Goal: Transaction & Acquisition: Purchase product/service

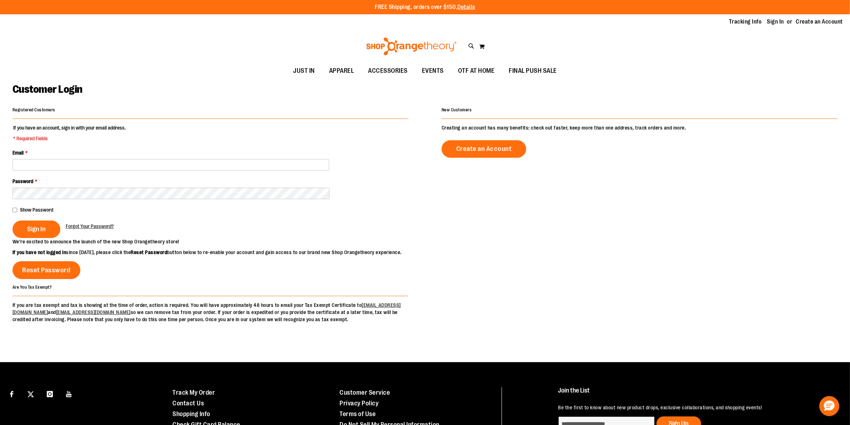
click at [129, 144] on fieldset "If you have an account, sign in with your email address. * Required Fields Emai…" at bounding box center [210, 181] width 396 height 114
click at [74, 165] on input "Email *" at bounding box center [170, 164] width 317 height 11
click at [100, 148] on fieldset "If you have an account, sign in with your email address. * Required Fields Emai…" at bounding box center [210, 181] width 396 height 114
click at [97, 146] on fieldset "If you have an account, sign in with your email address. * Required Fields Emai…" at bounding box center [210, 181] width 396 height 114
type input "**********"
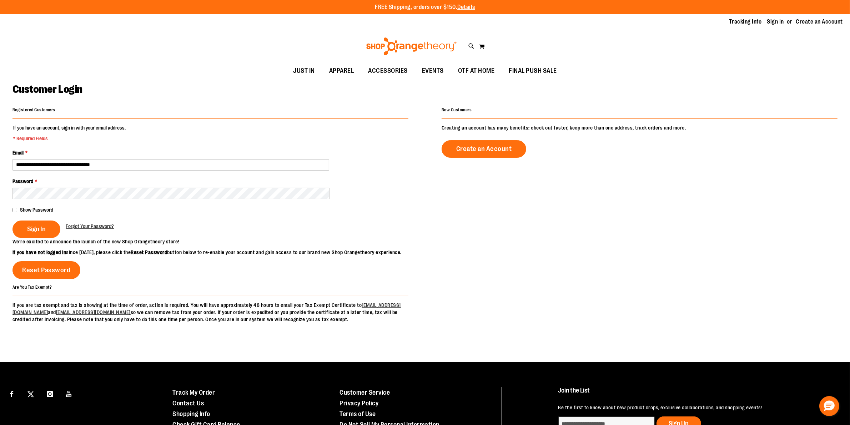
type input "**********"
click at [37, 222] on button "Sign In" at bounding box center [36, 229] width 48 height 17
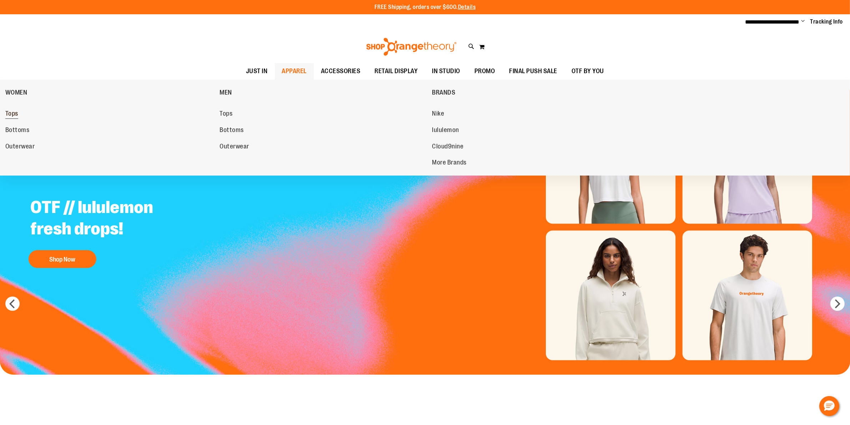
type input "**********"
click at [8, 114] on span "Tops" at bounding box center [11, 114] width 13 height 9
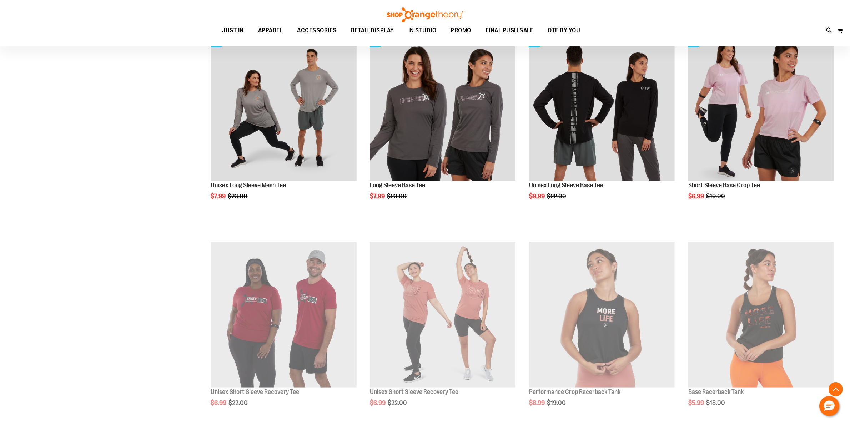
scroll to position [613, 0]
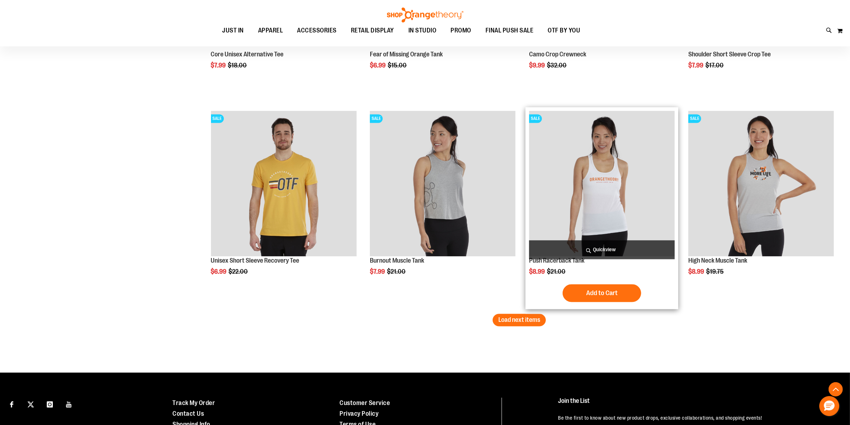
scroll to position [1713, 0]
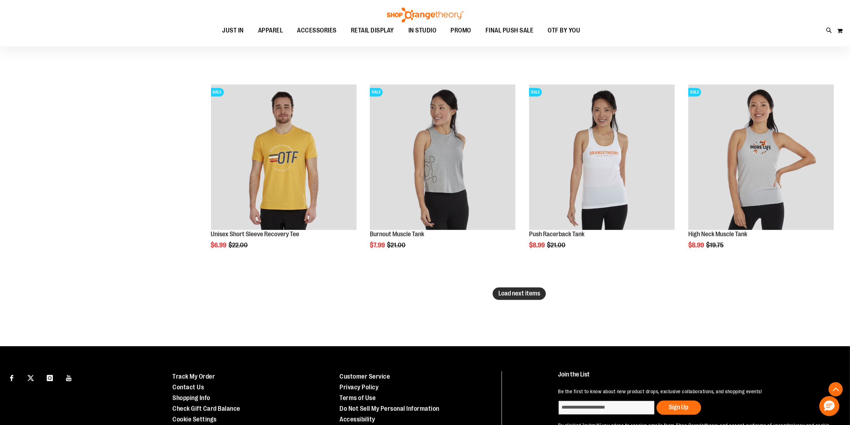
type input "**********"
click at [528, 296] on span "Load next items" at bounding box center [519, 293] width 42 height 7
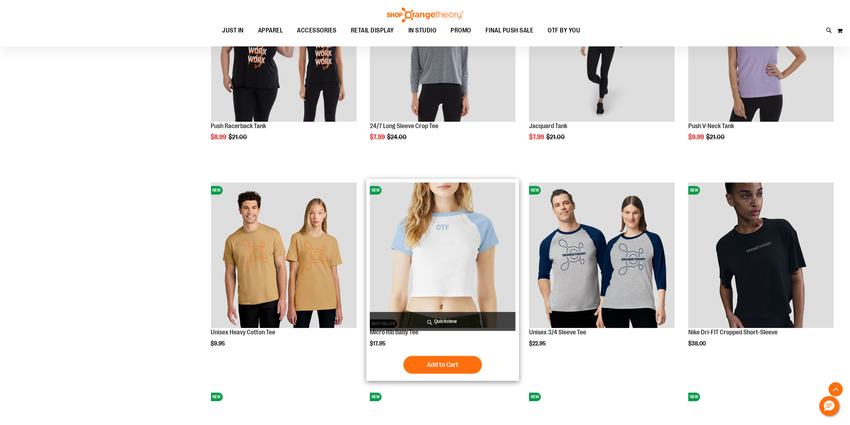
scroll to position [2040, 0]
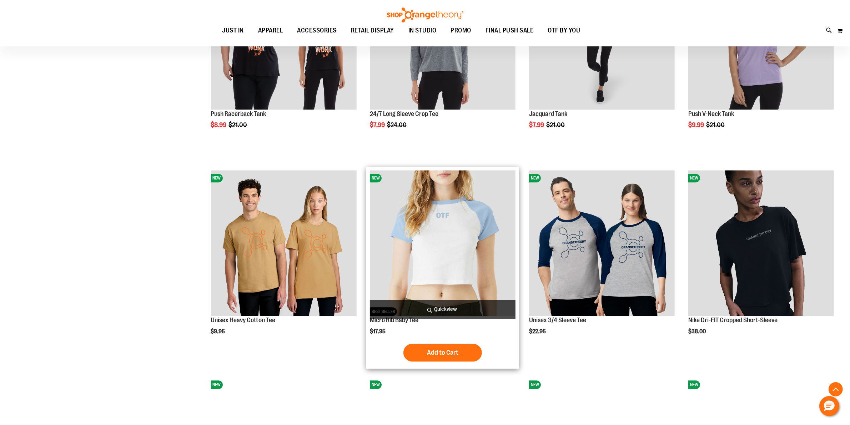
click at [430, 218] on img "product" at bounding box center [443, 243] width 146 height 146
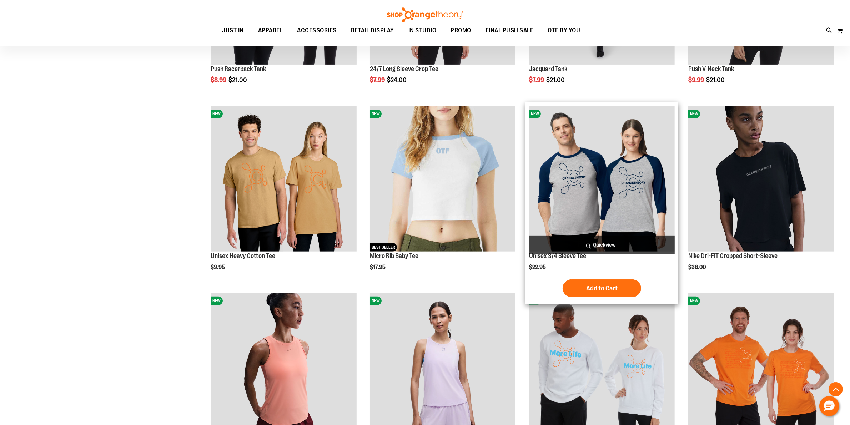
scroll to position [238, 0]
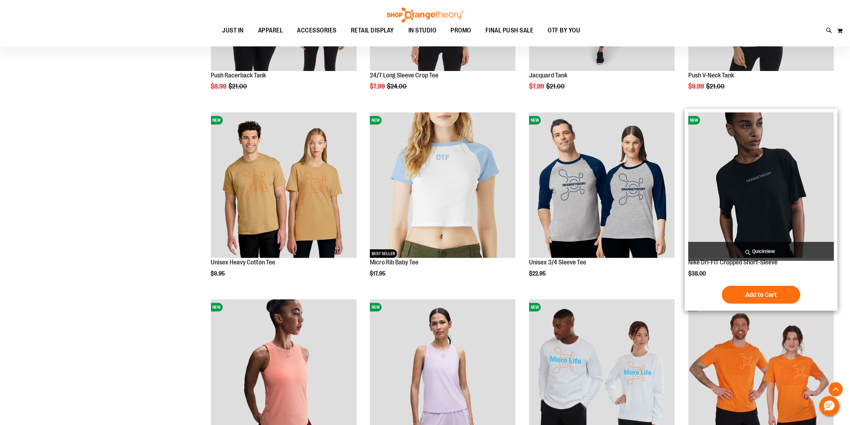
type input "**********"
click at [753, 172] on img "product" at bounding box center [761, 185] width 146 height 146
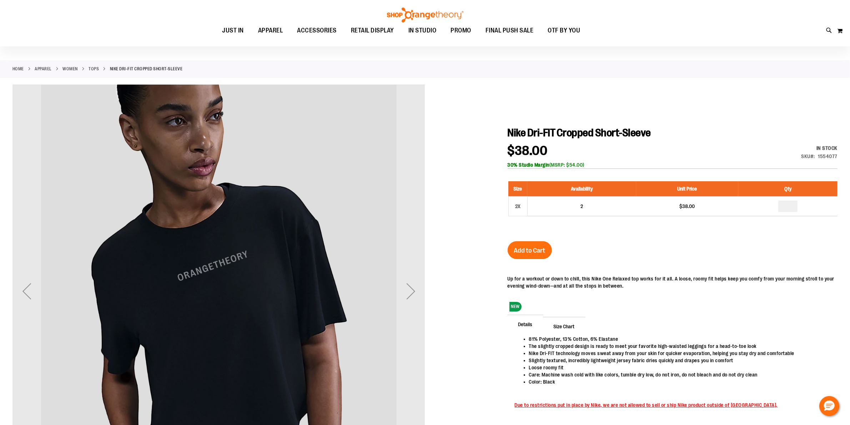
scroll to position [30, 0]
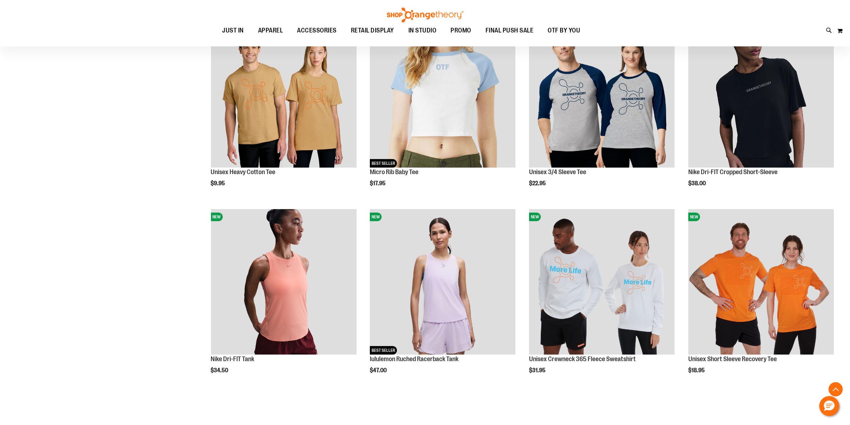
scroll to position [238, 0]
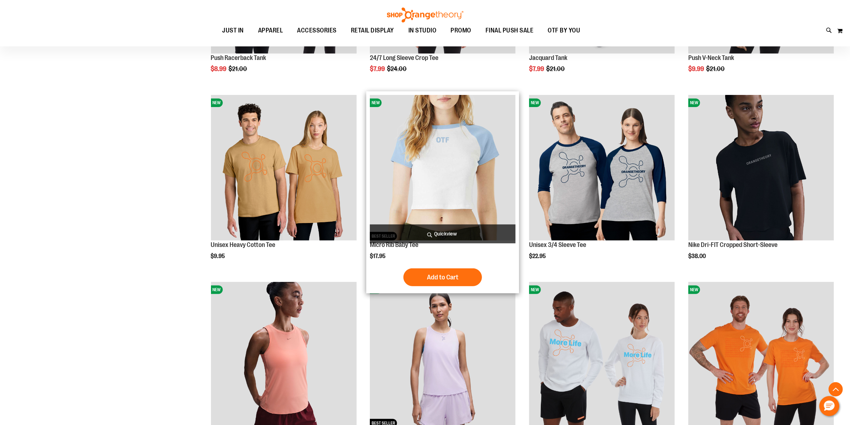
type input "**********"
click at [421, 167] on img "product" at bounding box center [443, 168] width 146 height 146
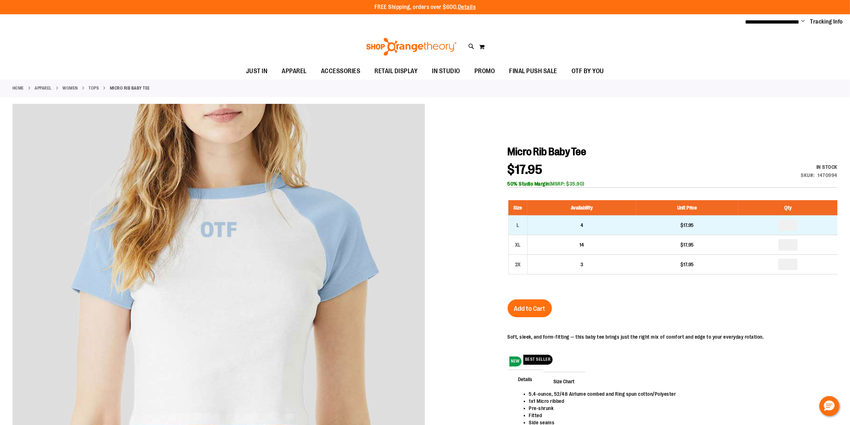
type input "**********"
click at [793, 228] on input "number" at bounding box center [787, 225] width 19 height 11
type input "*"
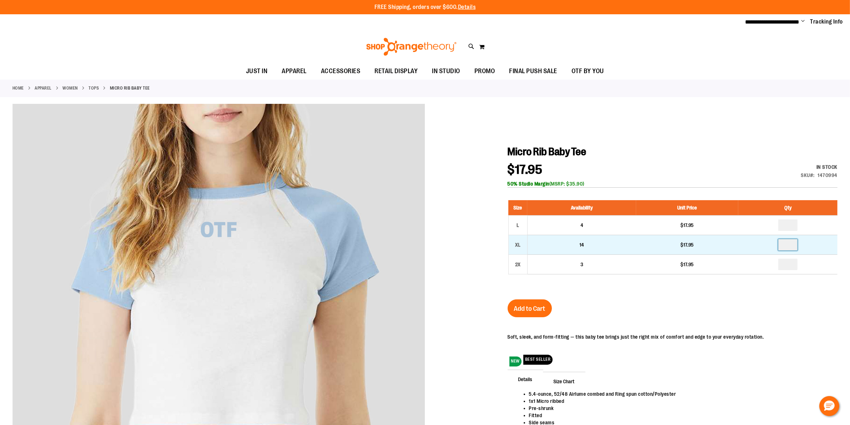
click at [789, 245] on input "number" at bounding box center [787, 244] width 19 height 11
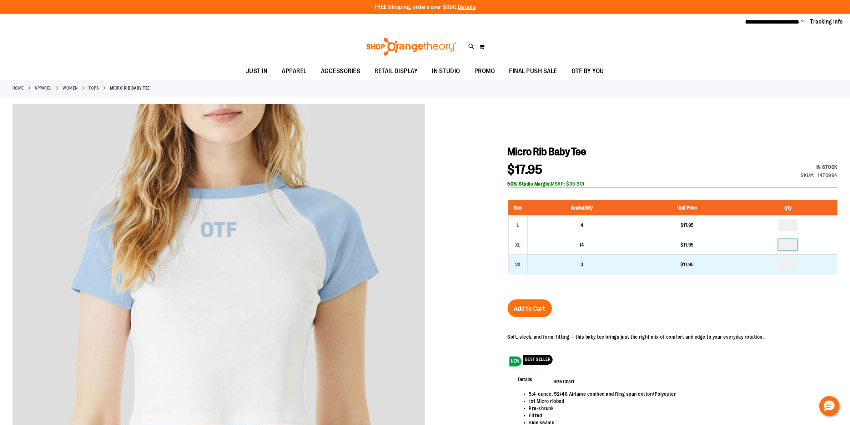
type input "*"
click at [792, 260] on input "number" at bounding box center [787, 264] width 19 height 11
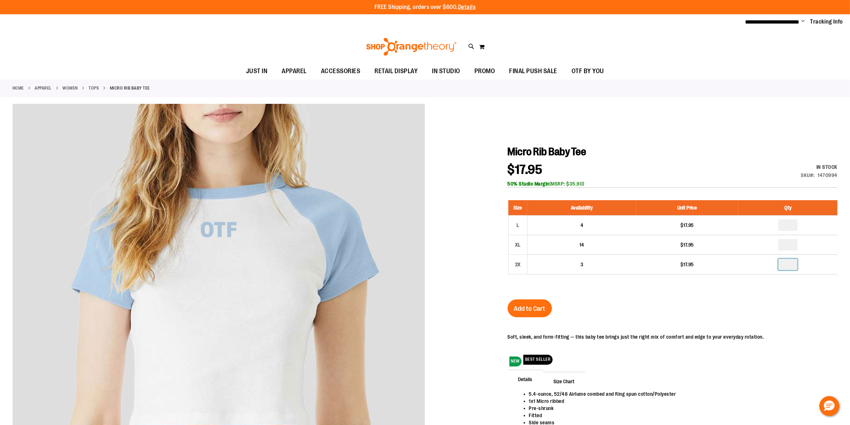
type input "*"
click at [534, 311] on span "Add to Cart" at bounding box center [529, 309] width 31 height 8
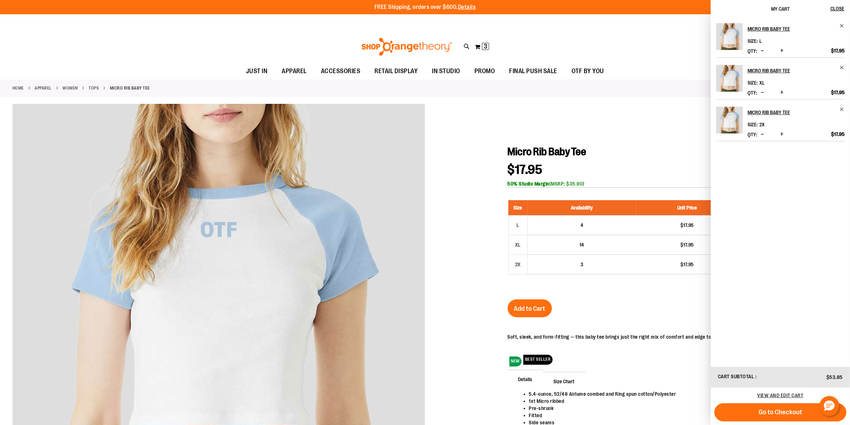
drag, startPoint x: 641, startPoint y: 35, endPoint x: 614, endPoint y: 46, distance: 29.1
click at [641, 36] on div "Toggle Nav Search Popular Suggestions Advanced Search" at bounding box center [425, 46] width 850 height 33
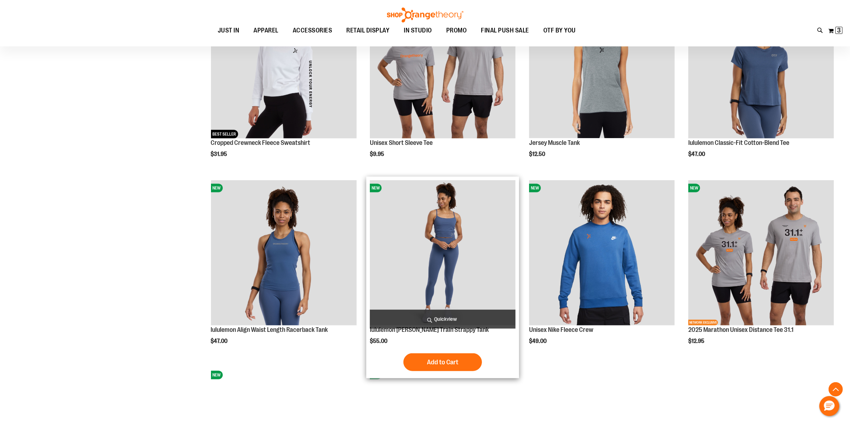
scroll to position [654, 0]
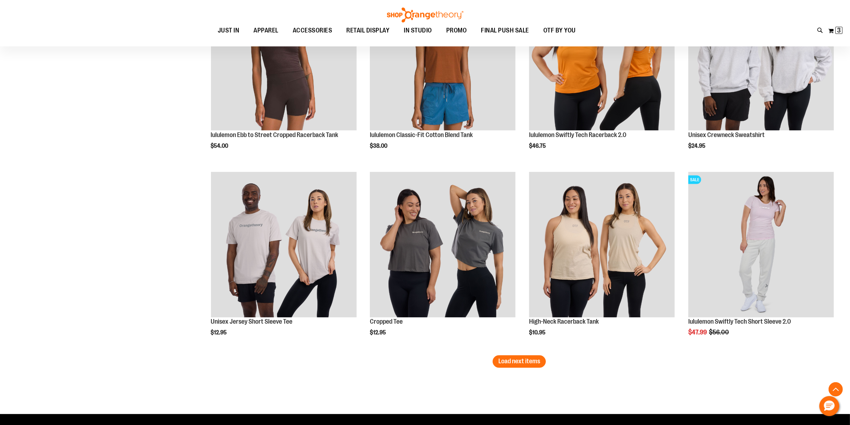
scroll to position [1397, 0]
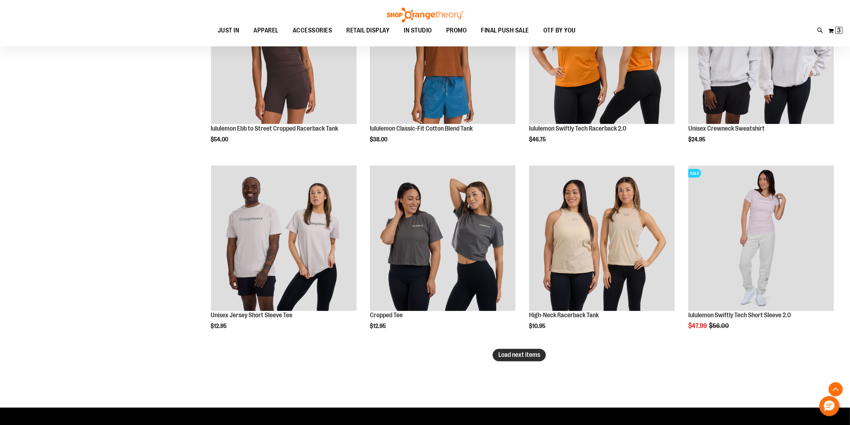
type input "**********"
click at [518, 359] on span "Load next items" at bounding box center [519, 355] width 42 height 7
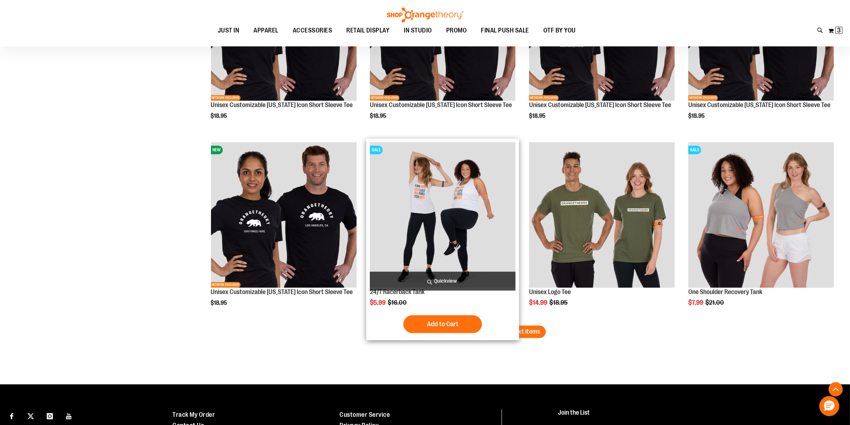
scroll to position [1992, 0]
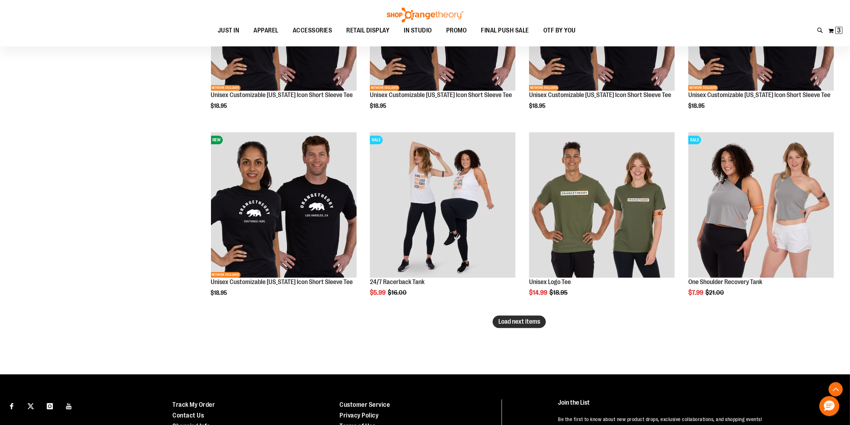
click at [518, 325] on span "Load next items" at bounding box center [519, 321] width 42 height 7
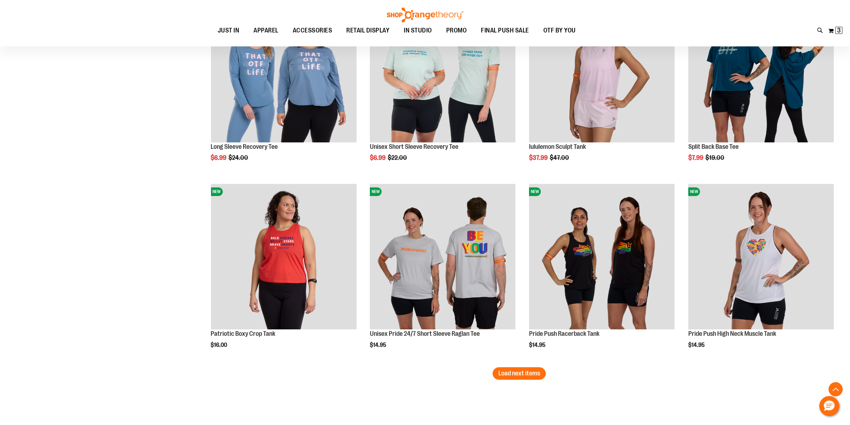
scroll to position [2527, 0]
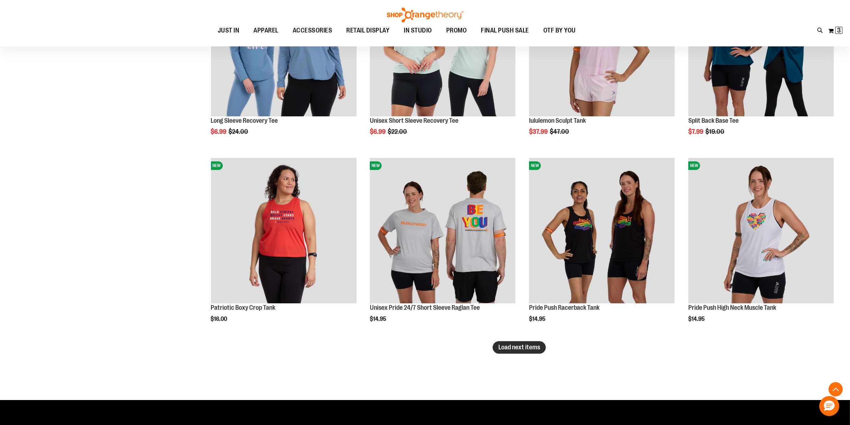
click at [529, 350] on span "Load next items" at bounding box center [519, 347] width 42 height 7
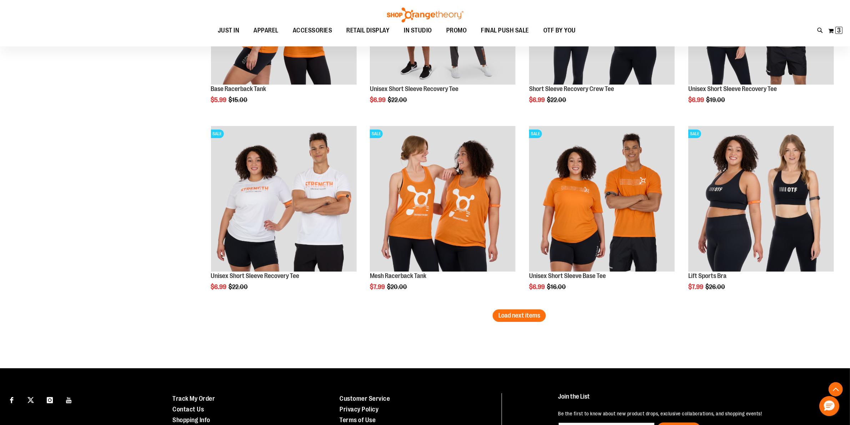
scroll to position [3122, 0]
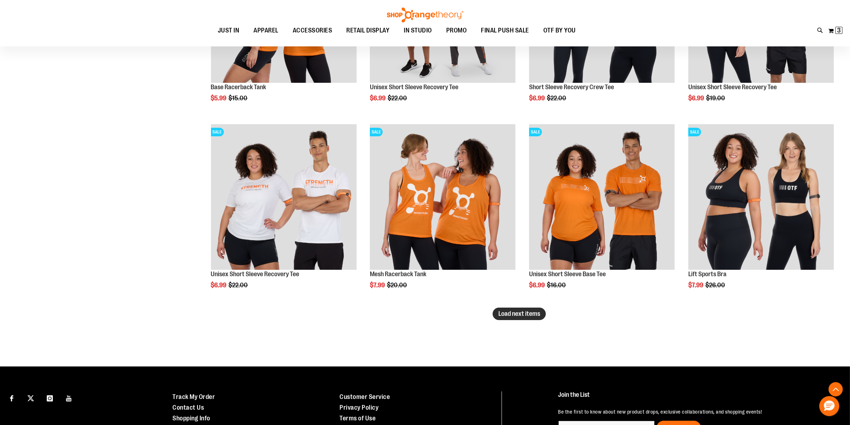
click at [513, 315] on span "Load next items" at bounding box center [519, 313] width 42 height 7
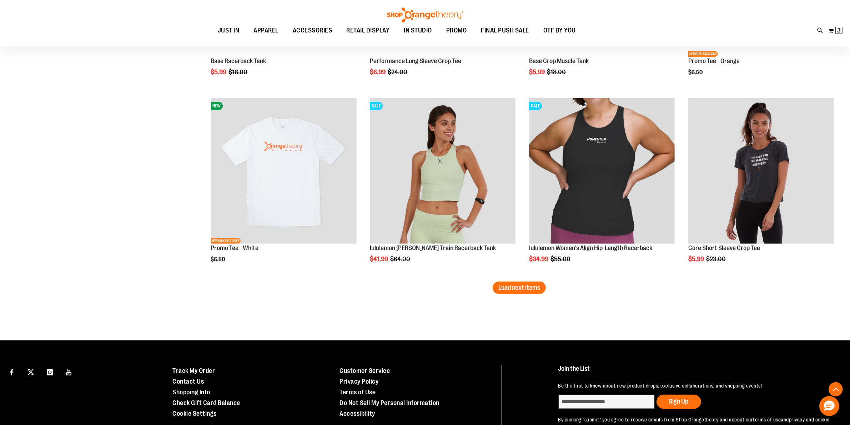
scroll to position [3717, 0]
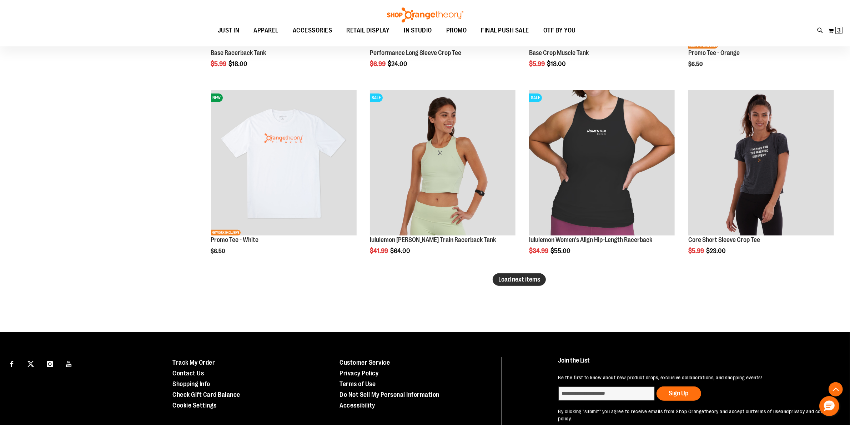
click at [509, 282] on span "Load next items" at bounding box center [519, 279] width 42 height 7
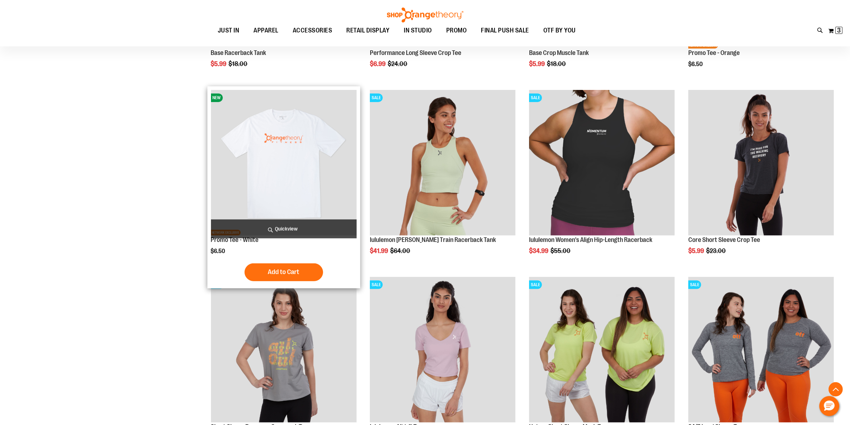
click at [268, 175] on img "product" at bounding box center [284, 163] width 146 height 146
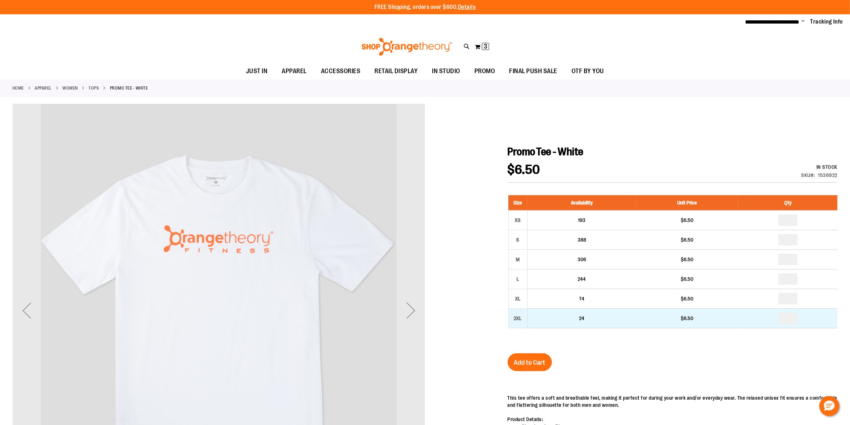
type input "**********"
click at [790, 319] on input "number" at bounding box center [787, 318] width 19 height 11
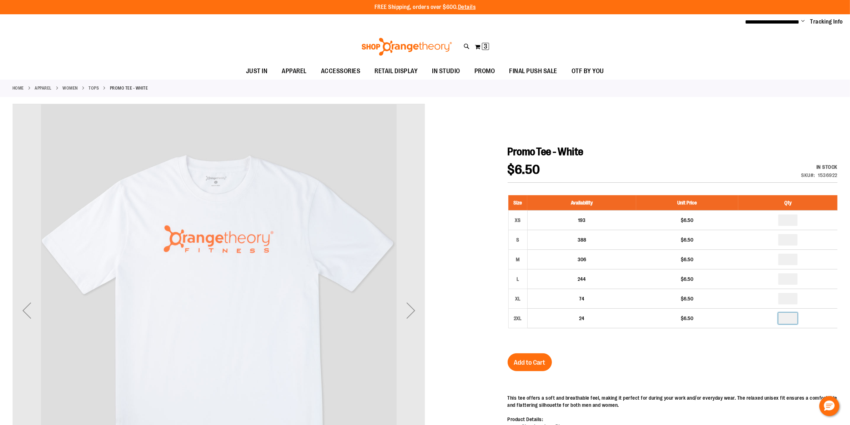
type input "*"
click at [520, 361] on span "Add to Cart" at bounding box center [529, 363] width 31 height 8
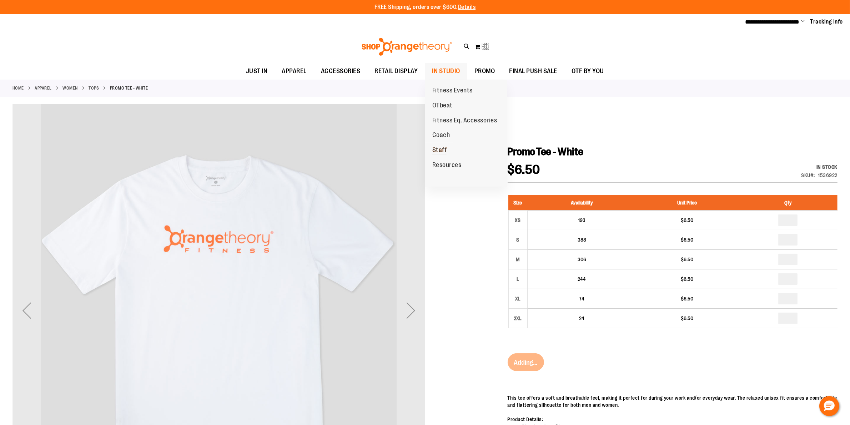
click at [443, 151] on span "Staff" at bounding box center [439, 150] width 15 height 9
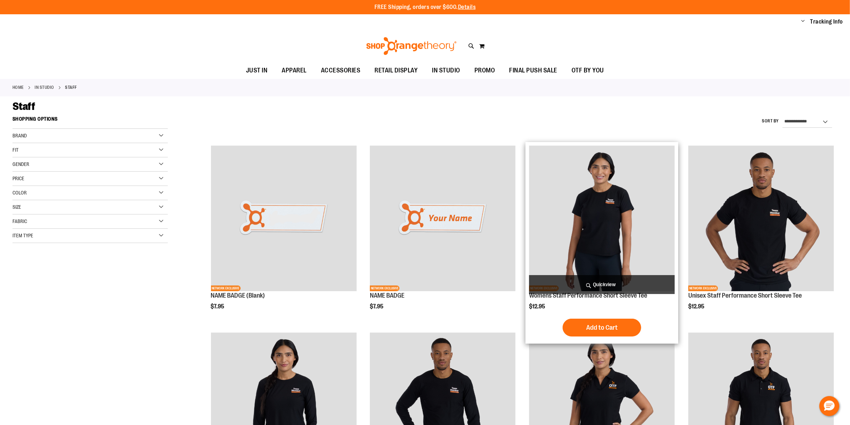
click at [614, 221] on img "product" at bounding box center [602, 219] width 146 height 146
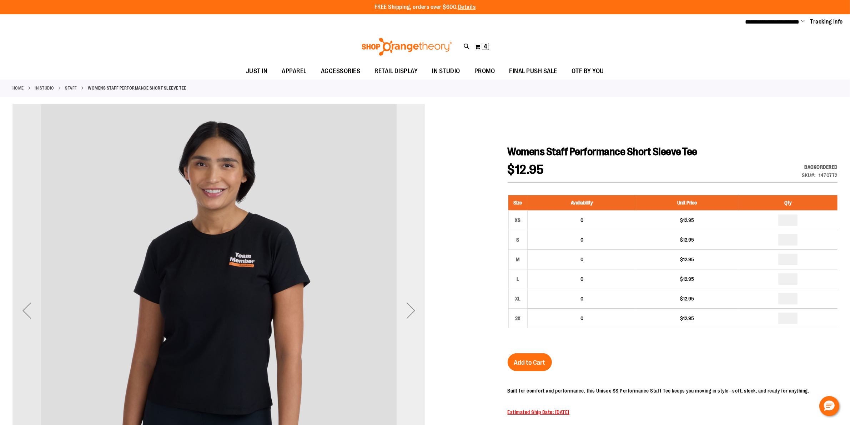
type input "**********"
click at [402, 315] on div "Next" at bounding box center [411, 310] width 29 height 29
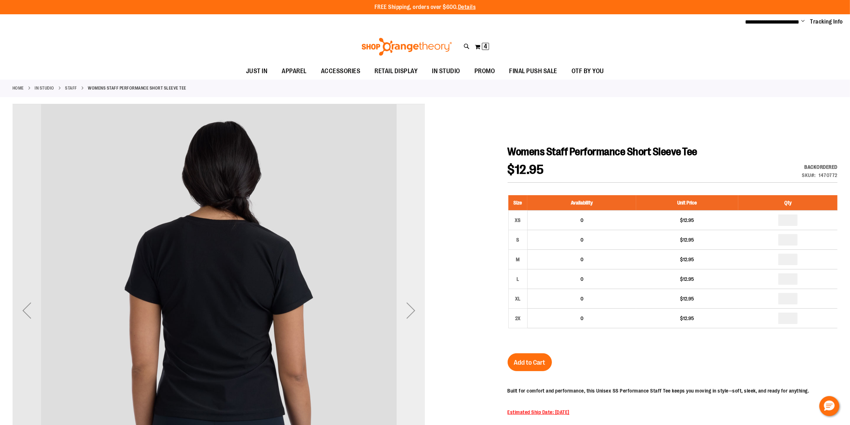
click at [408, 309] on div "Next" at bounding box center [411, 310] width 29 height 29
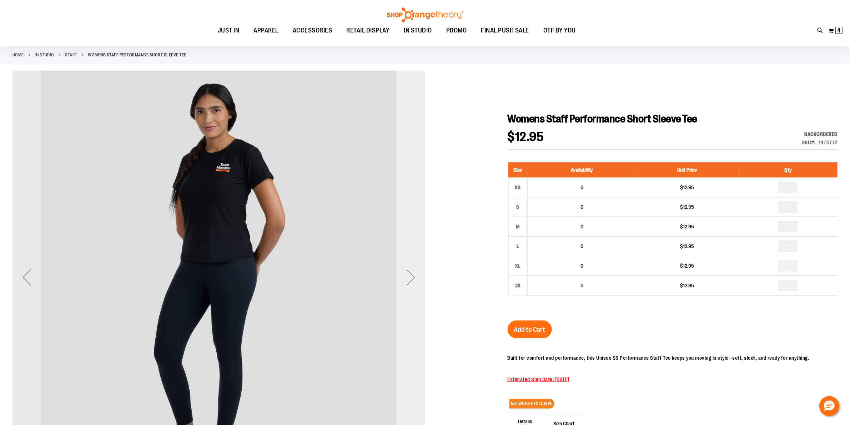
scroll to position [59, 0]
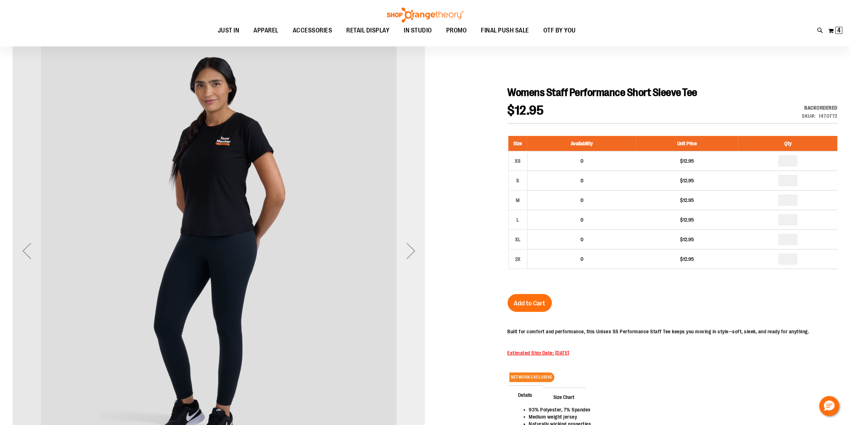
click at [406, 253] on div "Next" at bounding box center [411, 251] width 29 height 29
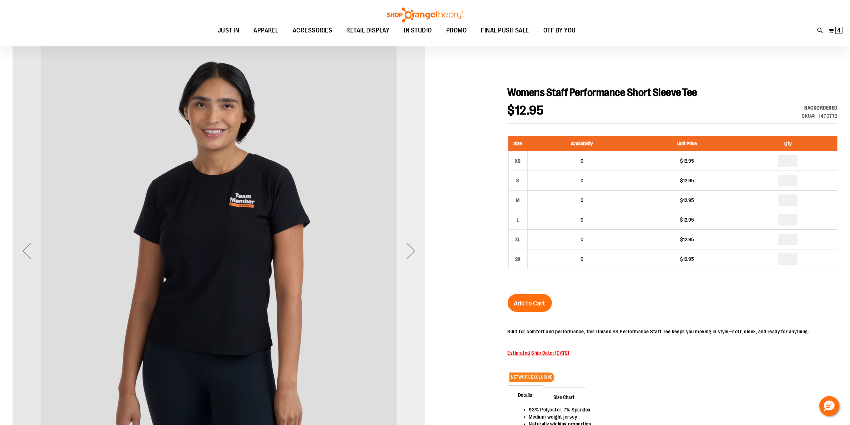
click at [402, 249] on div "Next" at bounding box center [411, 251] width 29 height 29
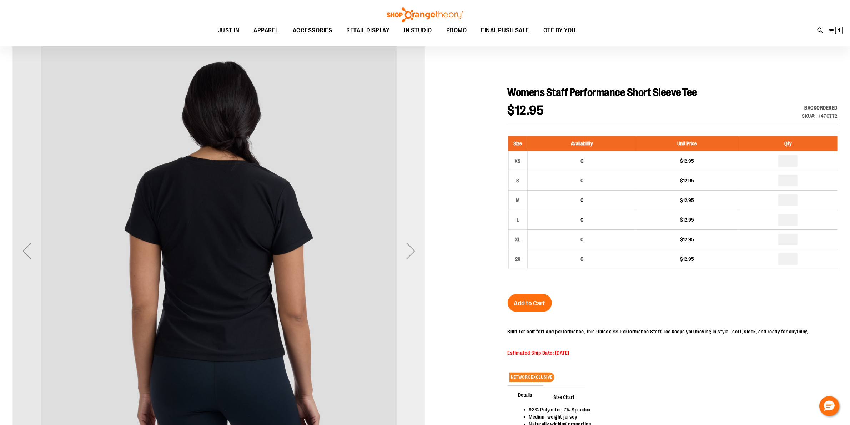
click at [410, 250] on div "Next" at bounding box center [411, 251] width 29 height 29
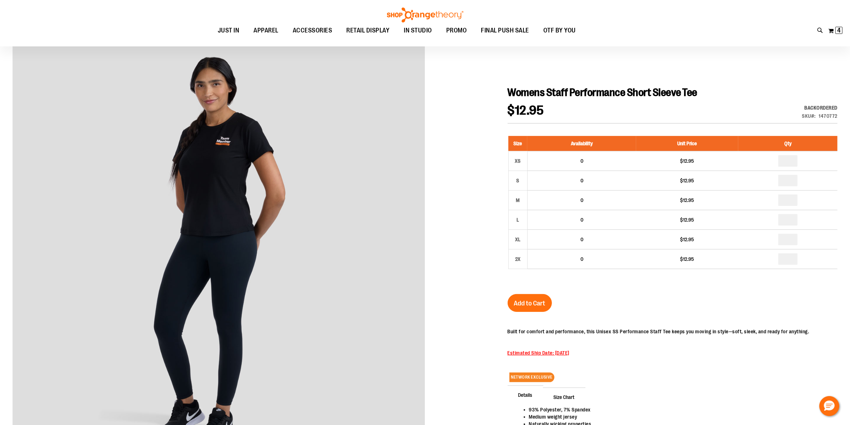
drag, startPoint x: 588, startPoint y: 354, endPoint x: 554, endPoint y: 358, distance: 34.5
click at [554, 358] on div "Built for comfort and performance, this Unisex SS Performance Staff Tee keeps y…" at bounding box center [659, 344] width 302 height 32
drag, startPoint x: 615, startPoint y: 361, endPoint x: 583, endPoint y: 359, distance: 32.2
click at [616, 362] on div "NETWORK EXCLUSIVE Details 93% Polyester, 7% Spandex Medium weight jersey Natura…" at bounding box center [673, 394] width 330 height 146
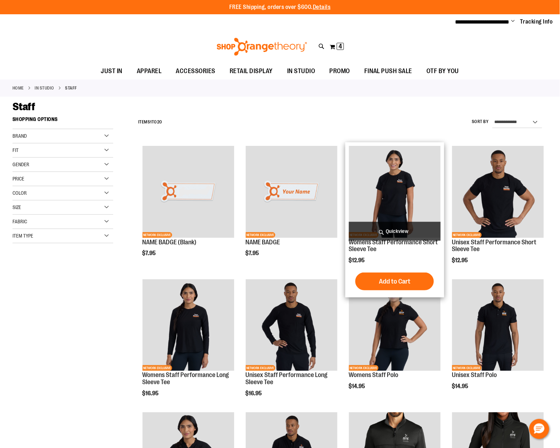
type input "**********"
click at [396, 197] on img "product" at bounding box center [395, 192] width 92 height 92
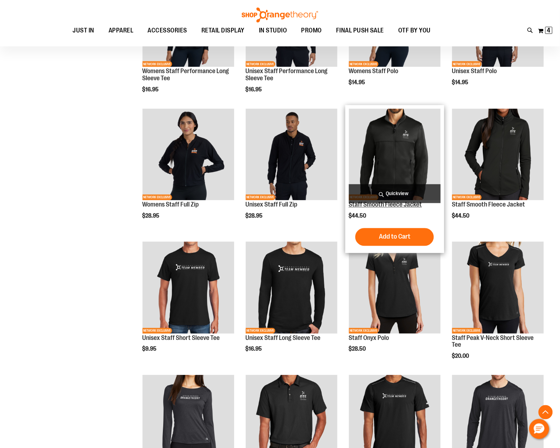
scroll to position [208, 0]
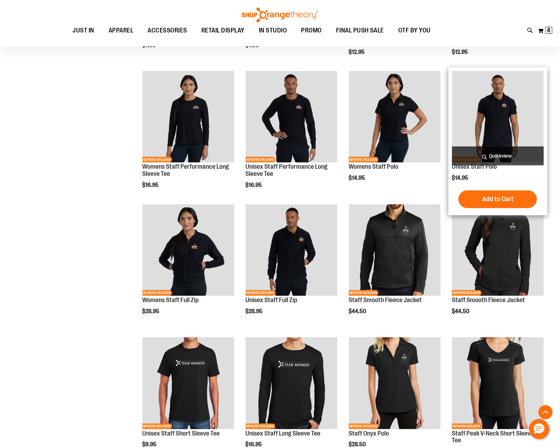
type input "**********"
click at [509, 115] on img "product" at bounding box center [498, 117] width 92 height 92
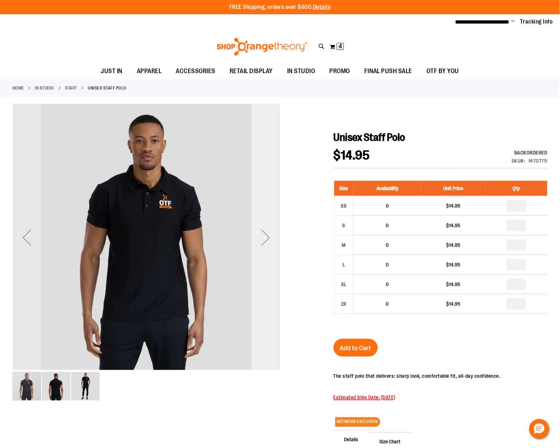
type input "**********"
click at [264, 236] on div "Next" at bounding box center [265, 237] width 29 height 29
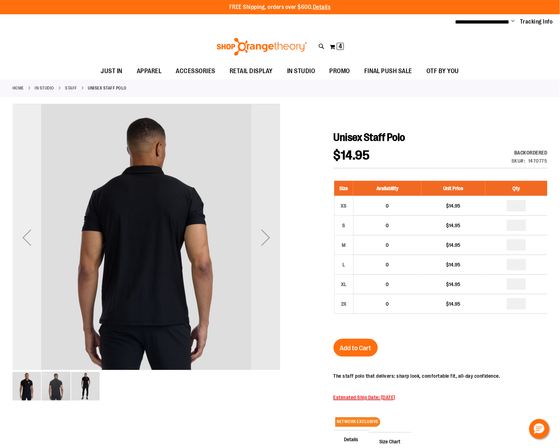
click at [21, 246] on div "Previous" at bounding box center [26, 237] width 29 height 29
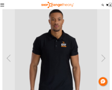
scroll to position [27, 0]
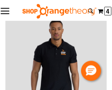
drag, startPoint x: 251, startPoint y: 0, endPoint x: 70, endPoint y: 31, distance: 183.7
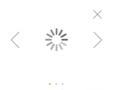
scroll to position [0, 0]
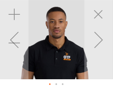
drag, startPoint x: 64, startPoint y: 19, endPoint x: 64, endPoint y: 49, distance: 30.7
click at [64, 49] on img "carousel" at bounding box center [56, 76] width 152 height 152
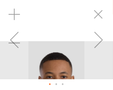
drag, startPoint x: 63, startPoint y: 26, endPoint x: 63, endPoint y: 38, distance: 12.1
click at [63, 38] on div "carousel" at bounding box center [57, 39] width 114 height 79
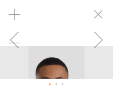
drag, startPoint x: 63, startPoint y: 35, endPoint x: 59, endPoint y: 45, distance: 10.2
click at [59, 45] on div "carousel" at bounding box center [57, 39] width 114 height 79
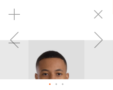
drag, startPoint x: 55, startPoint y: 61, endPoint x: 55, endPoint y: 43, distance: 17.9
drag, startPoint x: 50, startPoint y: 18, endPoint x: 62, endPoint y: 26, distance: 14.7
click at [55, 32] on div "carousel" at bounding box center [57, 39] width 114 height 79
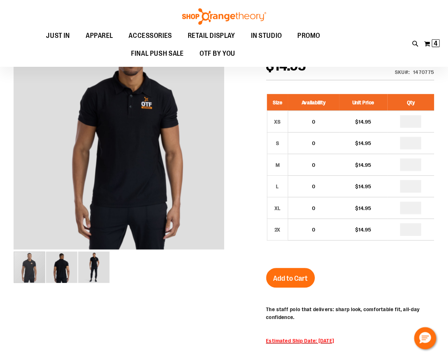
scroll to position [9, 0]
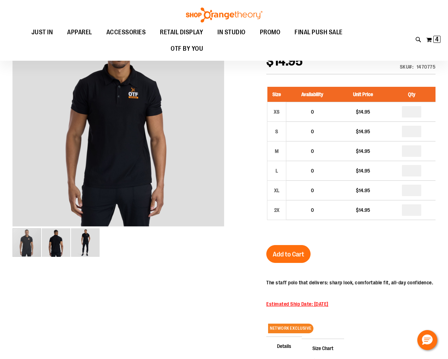
drag, startPoint x: 102, startPoint y: 0, endPoint x: 243, endPoint y: 135, distance: 195.4
click at [243, 135] on div at bounding box center [223, 226] width 423 height 420
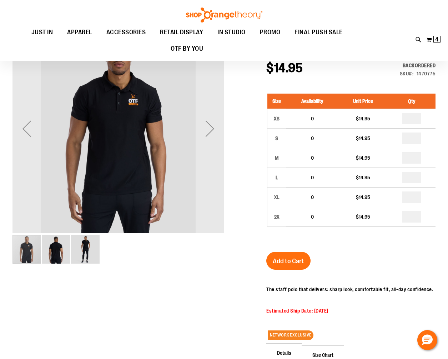
scroll to position [0, 0]
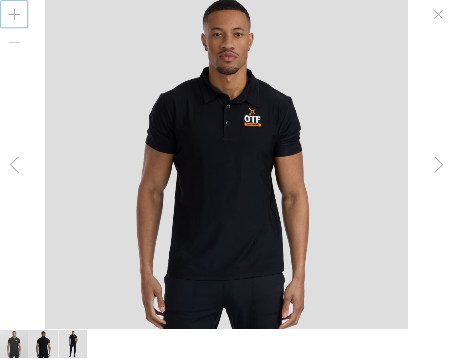
click at [6, 10] on div "Zoom in" at bounding box center [14, 14] width 29 height 29
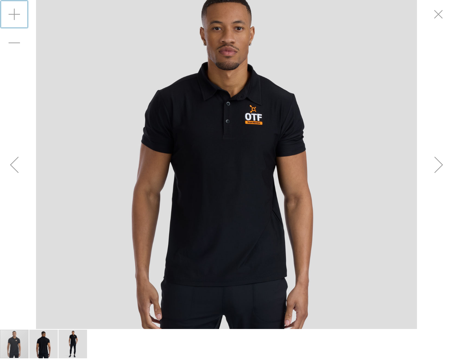
click at [9, 13] on div "Zoom in" at bounding box center [14, 14] width 29 height 29
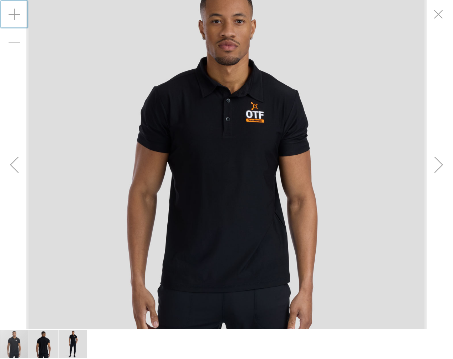
click at [9, 13] on div "Zoom in" at bounding box center [14, 14] width 29 height 29
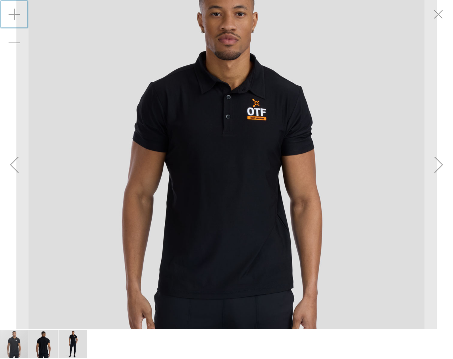
click at [9, 13] on div "Zoom in" at bounding box center [14, 14] width 29 height 29
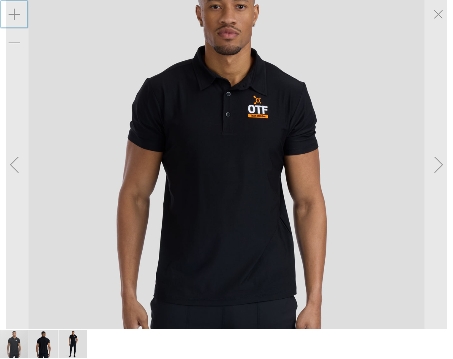
click at [9, 13] on div "Zoom in" at bounding box center [14, 14] width 29 height 29
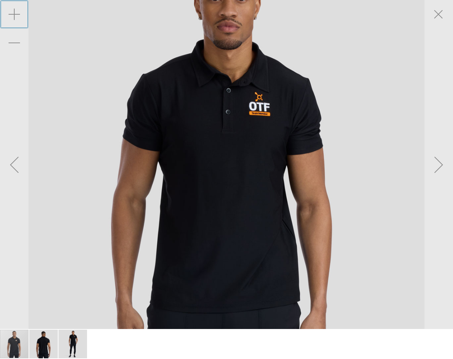
click at [9, 13] on div "Zoom in" at bounding box center [14, 14] width 29 height 29
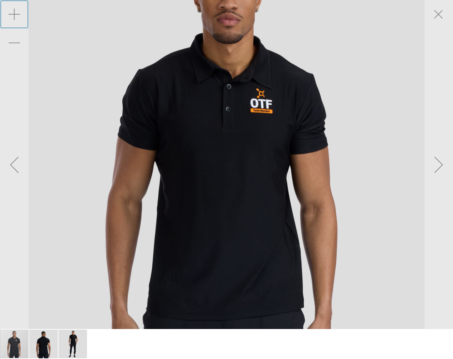
click at [9, 13] on div "Zoom in" at bounding box center [14, 14] width 29 height 29
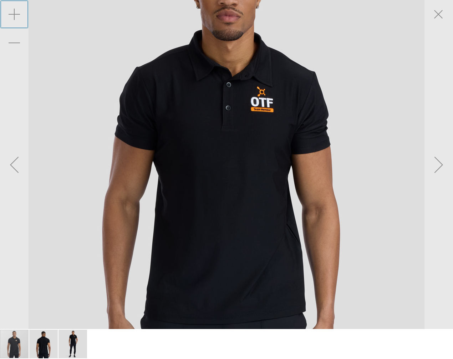
click at [9, 13] on div "Zoom in" at bounding box center [14, 14] width 29 height 29
click at [16, 14] on div "Zoom in" at bounding box center [14, 14] width 29 height 29
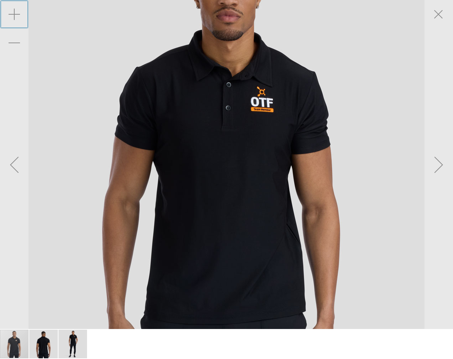
click at [16, 14] on div "Zoom in" at bounding box center [14, 14] width 29 height 29
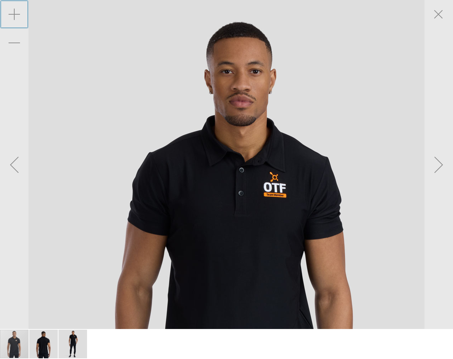
drag, startPoint x: 186, startPoint y: 59, endPoint x: 198, endPoint y: 133, distance: 75.7
click at [198, 133] on img "carousel" at bounding box center [240, 250] width 500 height 500
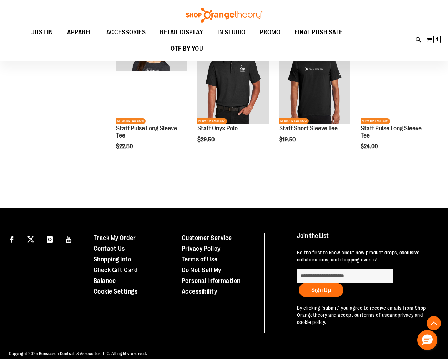
scroll to position [468, 0]
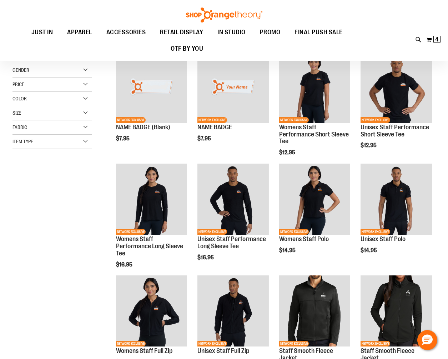
scroll to position [24, 0]
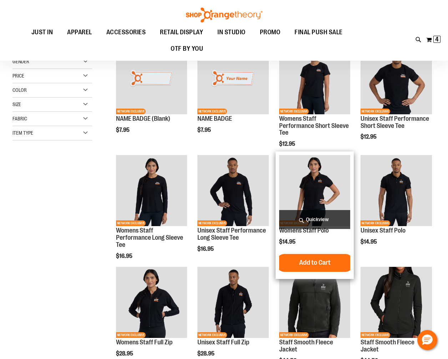
type input "**********"
click at [311, 175] on img "product" at bounding box center [314, 190] width 71 height 71
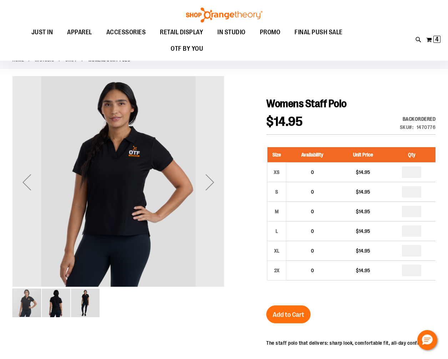
scroll to position [24, 0]
type input "**********"
click at [212, 188] on div "Next" at bounding box center [210, 182] width 29 height 29
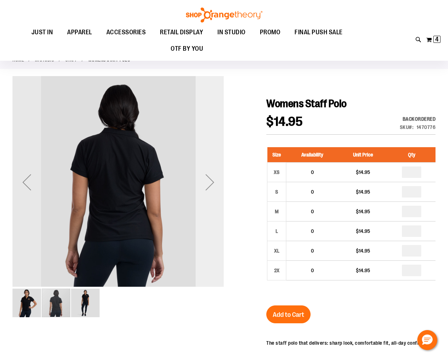
click at [212, 188] on div "Next" at bounding box center [210, 182] width 29 height 29
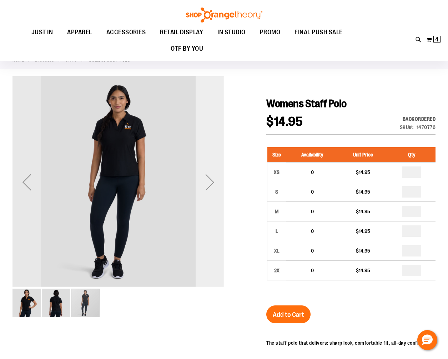
click at [212, 188] on div "Next" at bounding box center [210, 182] width 29 height 29
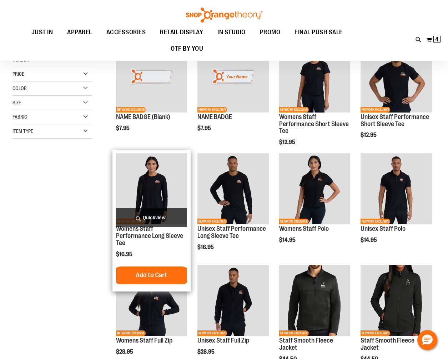
scroll to position [24, 0]
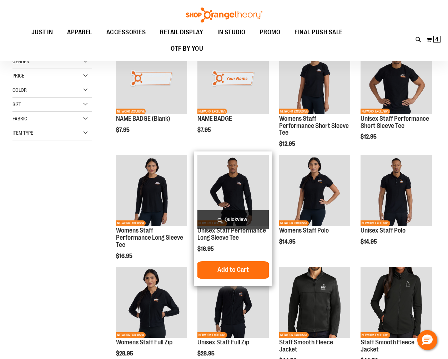
type input "**********"
click at [233, 185] on img "product" at bounding box center [232, 190] width 71 height 71
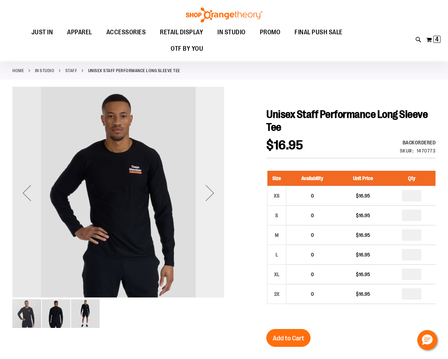
scroll to position [24, 0]
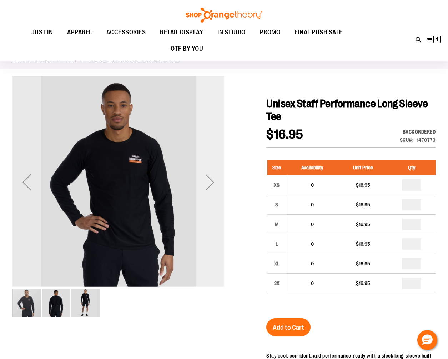
type input "**********"
click at [207, 190] on div "Next" at bounding box center [210, 182] width 29 height 29
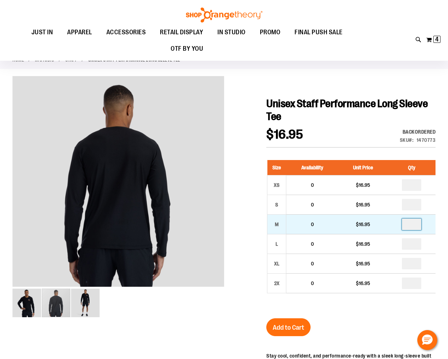
click at [418, 223] on input "number" at bounding box center [411, 223] width 19 height 11
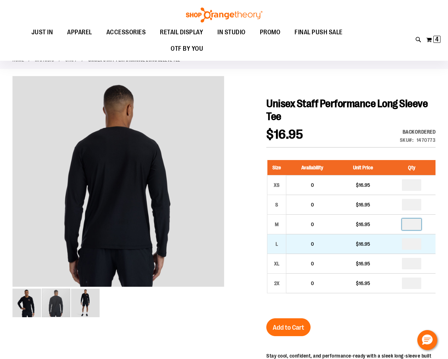
type input "*"
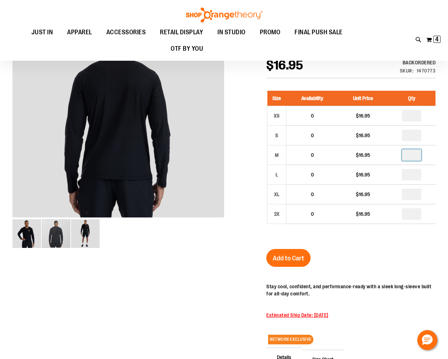
scroll to position [95, 0]
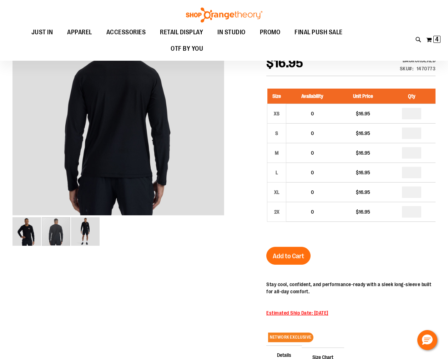
click at [344, 247] on div "Unisex Staff Performance Long Sleeve Tee $16.95 Backordered Only %1 left SKU 14…" at bounding box center [350, 235] width 169 height 419
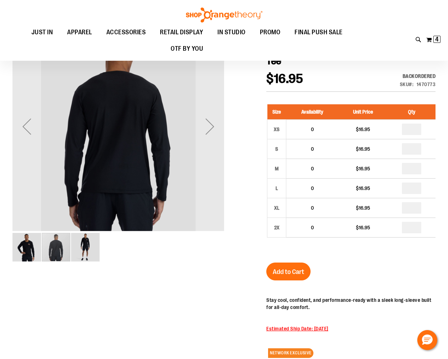
scroll to position [71, 0]
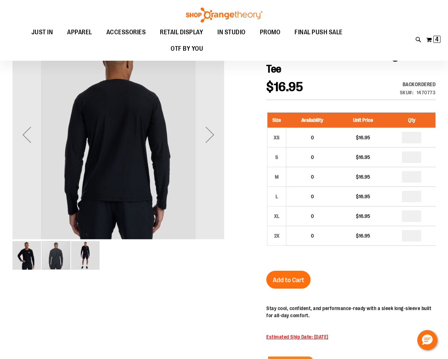
click at [36, 255] on img "image 1 of 3" at bounding box center [26, 255] width 29 height 29
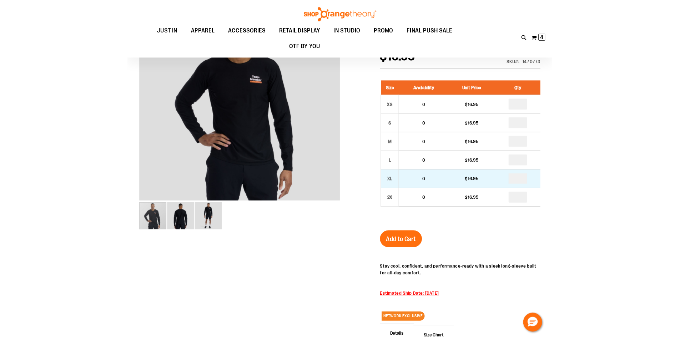
scroll to position [95, 0]
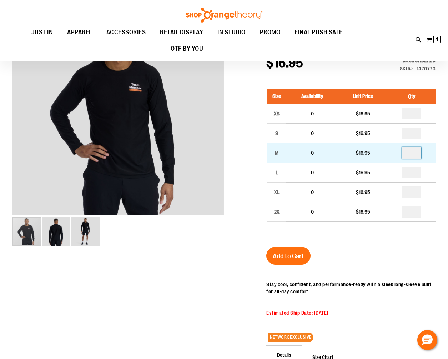
click at [416, 153] on input "*" at bounding box center [411, 152] width 19 height 11
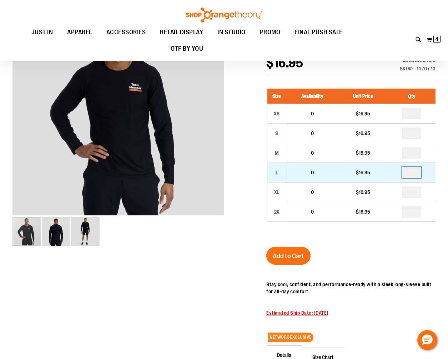
click at [415, 169] on input "number" at bounding box center [411, 172] width 19 height 11
type input "*"
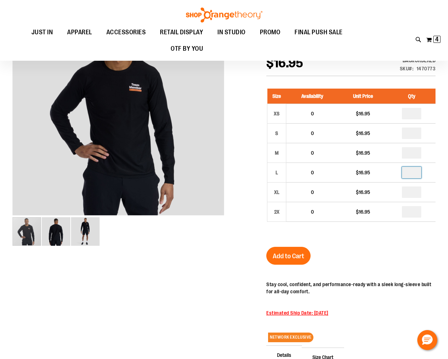
drag, startPoint x: 414, startPoint y: 237, endPoint x: 319, endPoint y: 247, distance: 95.8
click at [414, 237] on div "Size Availability Unit Price Qty XS 0 $16.95 * S 0" at bounding box center [350, 160] width 169 height 158
click at [283, 255] on span "Add to Cart" at bounding box center [288, 256] width 31 height 8
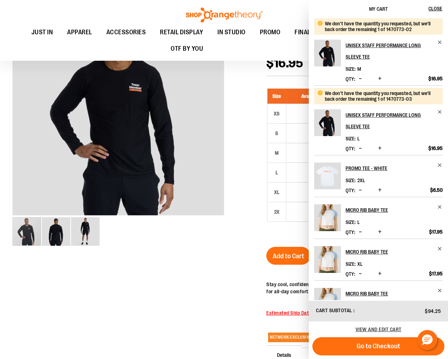
click at [172, 243] on div "carousel" at bounding box center [118, 231] width 212 height 30
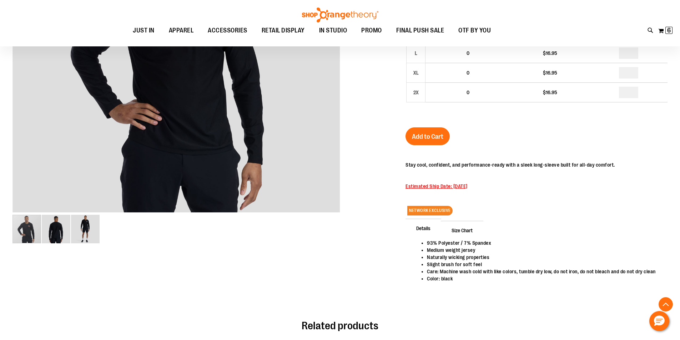
scroll to position [213, 0]
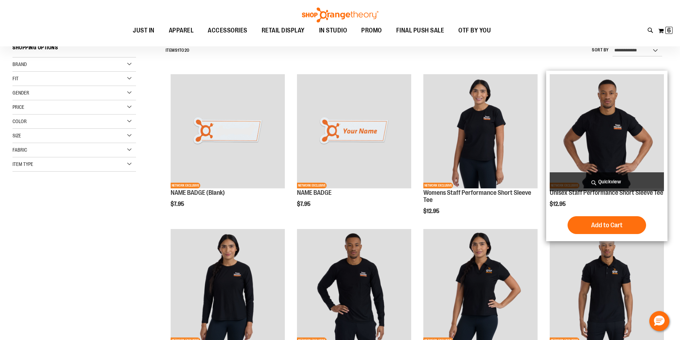
scroll to position [57, 0]
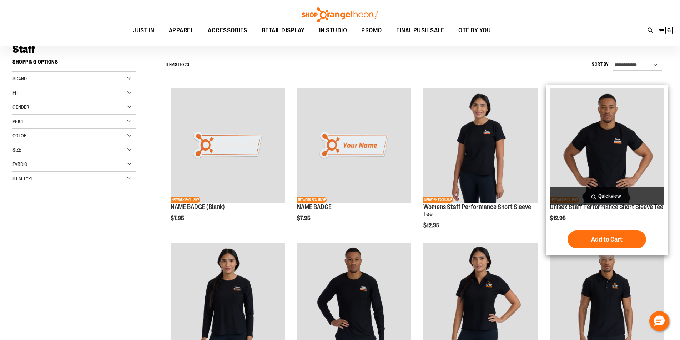
type input "**********"
click at [634, 135] on img "product" at bounding box center [607, 146] width 114 height 114
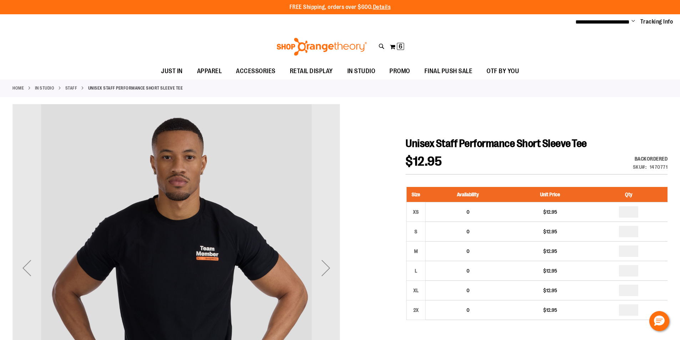
scroll to position [71, 0]
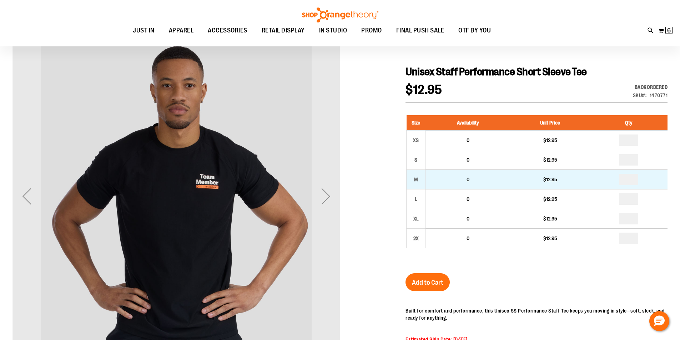
type input "**********"
click at [636, 181] on input "number" at bounding box center [628, 179] width 19 height 11
type input "*"
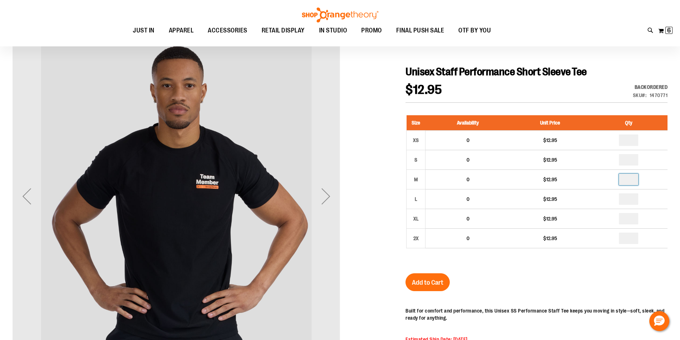
click at [374, 185] on div at bounding box center [339, 248] width 655 height 432
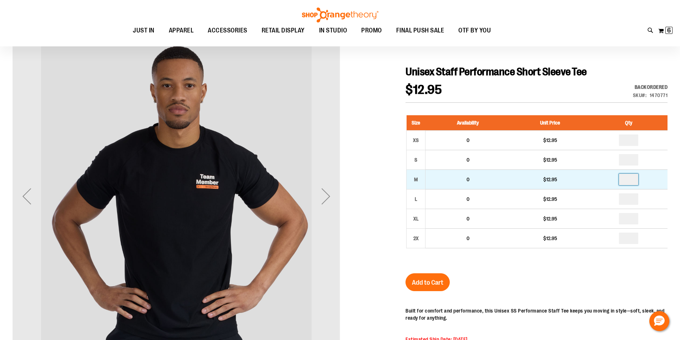
click at [632, 182] on input "*" at bounding box center [628, 179] width 19 height 11
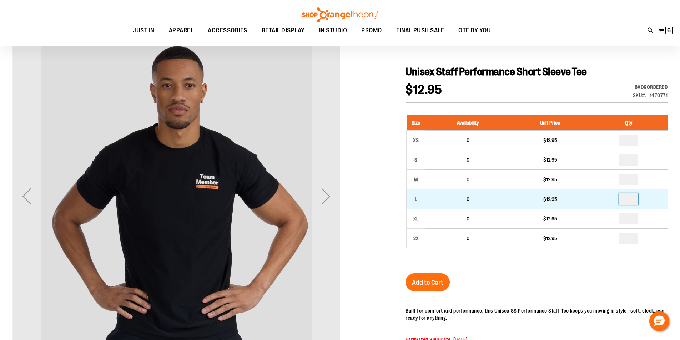
click at [628, 197] on input "number" at bounding box center [628, 198] width 19 height 11
type input "*"
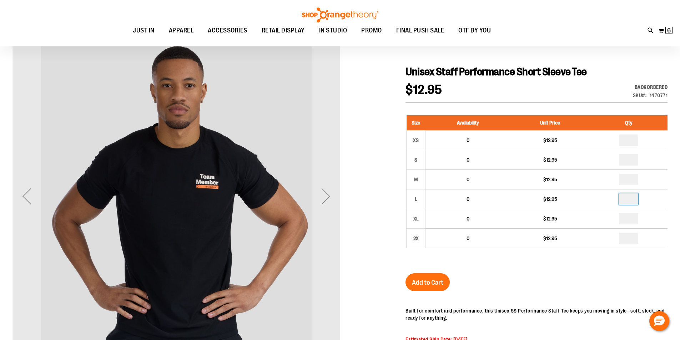
click at [581, 292] on div "Unisex Staff Performance Short Sleeve Tee $12.95 Backordered Only %1 left SKU 1…" at bounding box center [536, 264] width 262 height 399
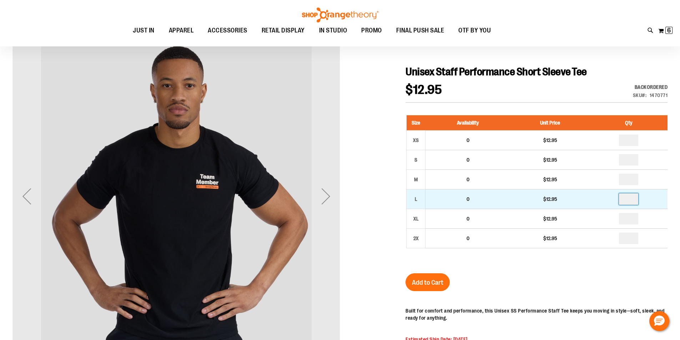
click at [633, 202] on input "*" at bounding box center [628, 198] width 19 height 11
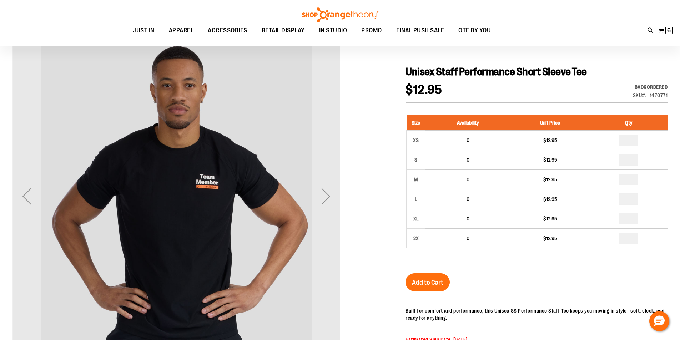
type input "*"
click at [429, 281] on span "Add to Cart" at bounding box center [427, 283] width 31 height 8
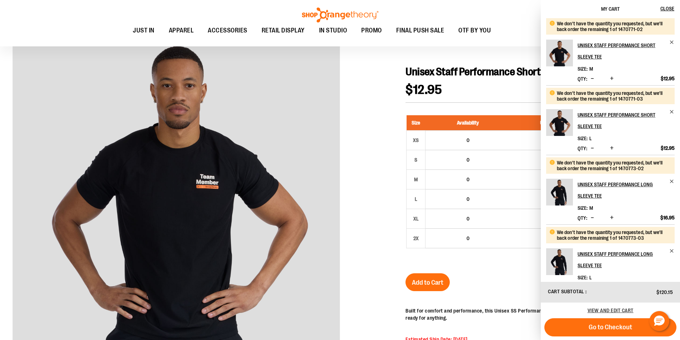
click at [593, 148] on span "Decrease product quantity" at bounding box center [592, 148] width 3 height 7
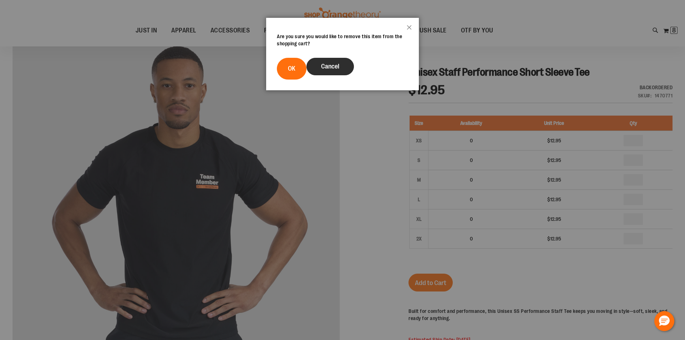
click at [331, 67] on span "Cancel" at bounding box center [330, 66] width 18 height 7
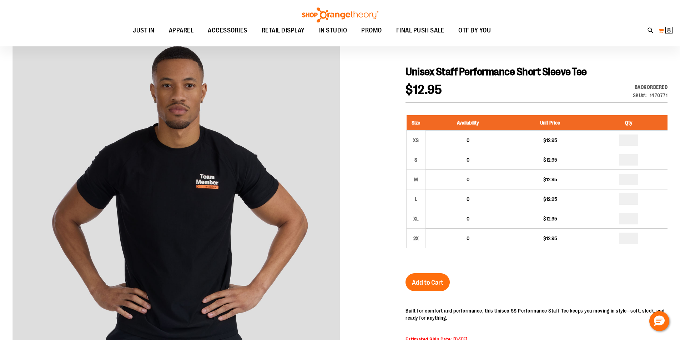
click at [663, 30] on button "My Cart 8 8 items" at bounding box center [665, 30] width 15 height 11
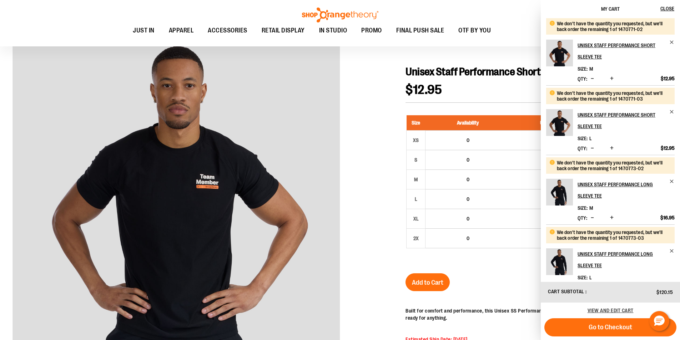
click at [593, 148] on span "Decrease product quantity" at bounding box center [592, 148] width 3 height 7
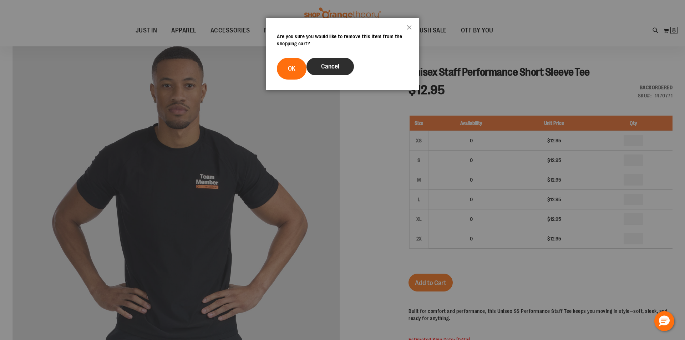
click at [335, 66] on span "Cancel" at bounding box center [330, 66] width 18 height 7
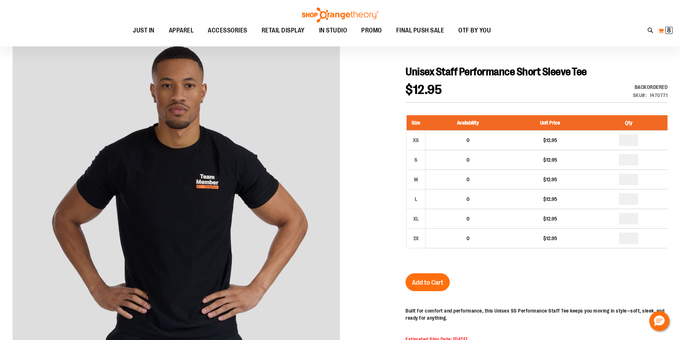
click at [665, 31] on button "My Cart 8 8 items" at bounding box center [665, 30] width 15 height 11
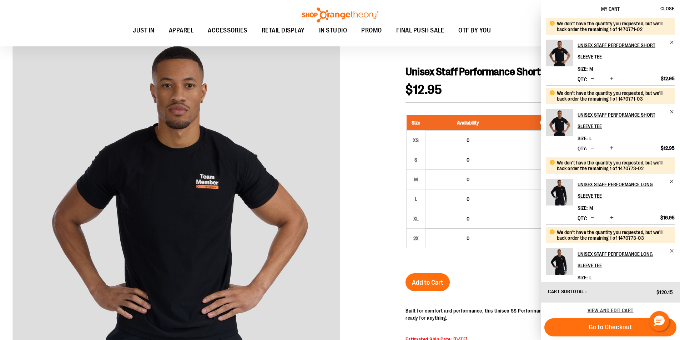
click at [370, 60] on div at bounding box center [339, 248] width 655 height 432
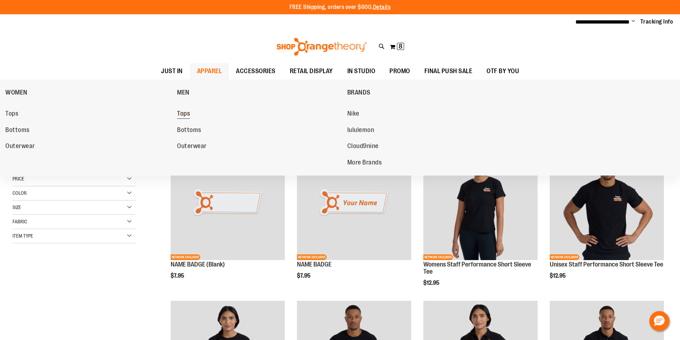
type input "**********"
click at [183, 113] on span "Tops" at bounding box center [183, 114] width 13 height 9
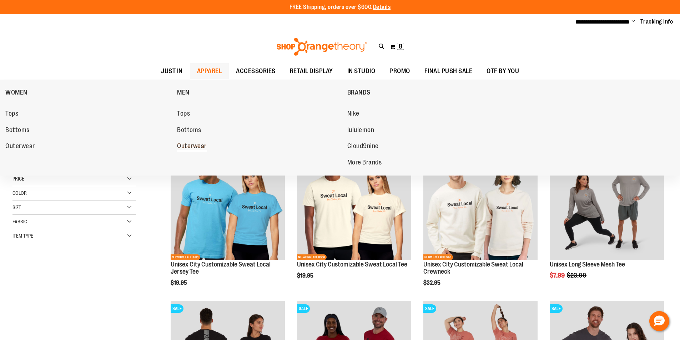
type input "**********"
click at [194, 149] on span "Outerwear" at bounding box center [192, 146] width 30 height 9
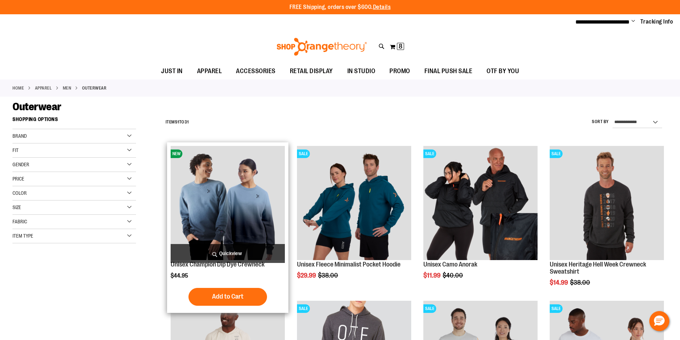
type input "**********"
click at [235, 213] on img "product" at bounding box center [228, 203] width 114 height 114
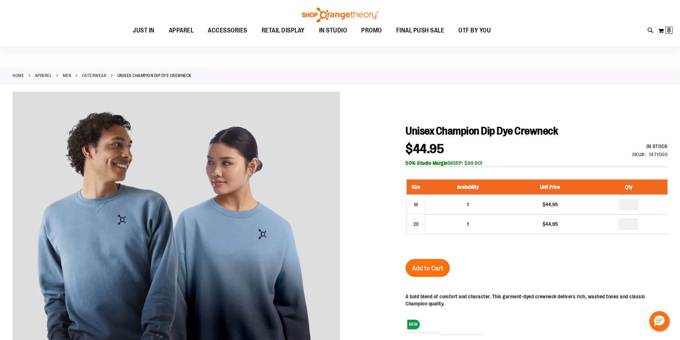
scroll to position [47, 0]
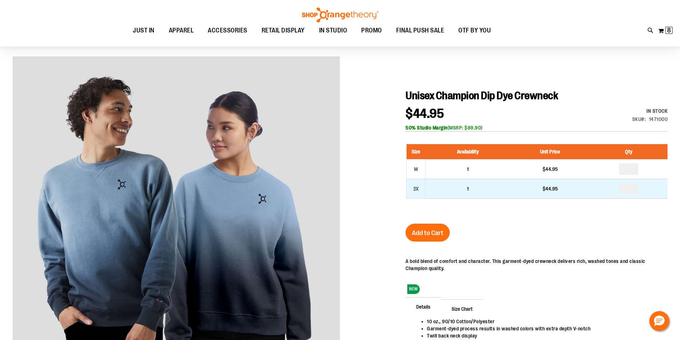
type input "**********"
click at [429, 187] on td "1" at bounding box center [467, 189] width 85 height 20
click at [422, 190] on td "2X" at bounding box center [416, 189] width 19 height 20
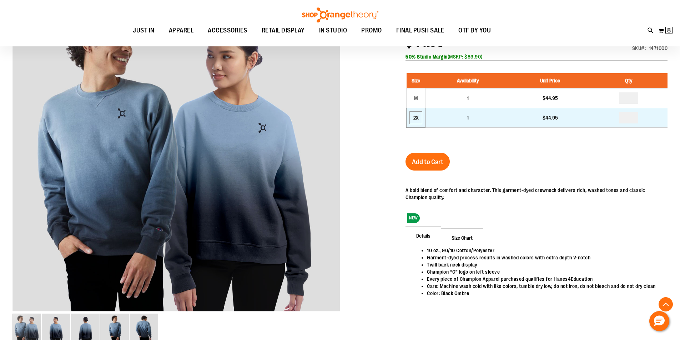
scroll to position [119, 0]
click at [418, 114] on div "2X" at bounding box center [415, 117] width 11 height 11
click at [416, 120] on div "2X" at bounding box center [415, 117] width 11 height 11
click at [417, 118] on div "2X" at bounding box center [415, 117] width 11 height 11
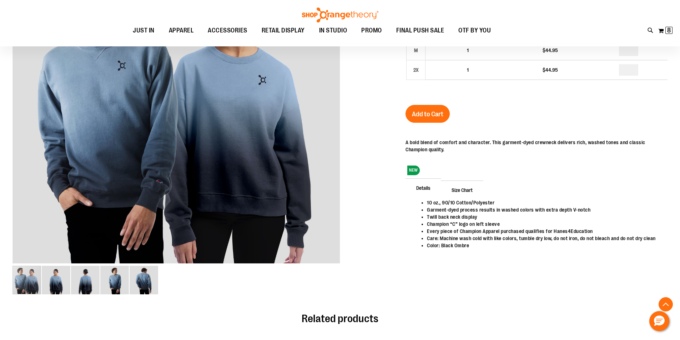
scroll to position [166, 0]
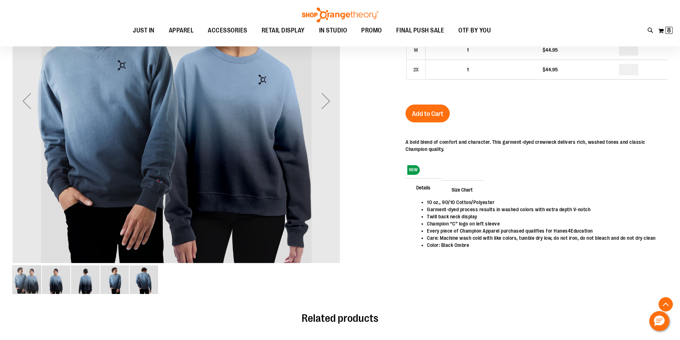
click at [135, 282] on img "image 5 of 5" at bounding box center [144, 280] width 29 height 29
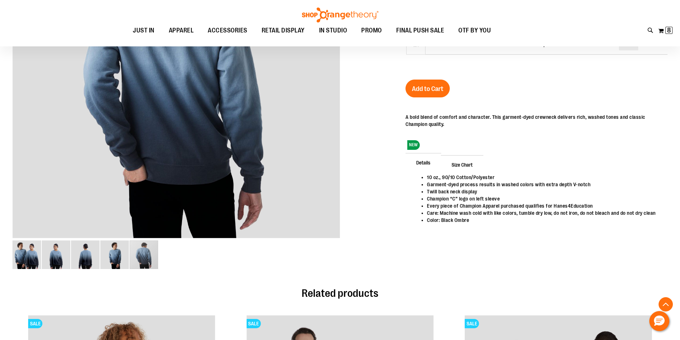
scroll to position [238, 0]
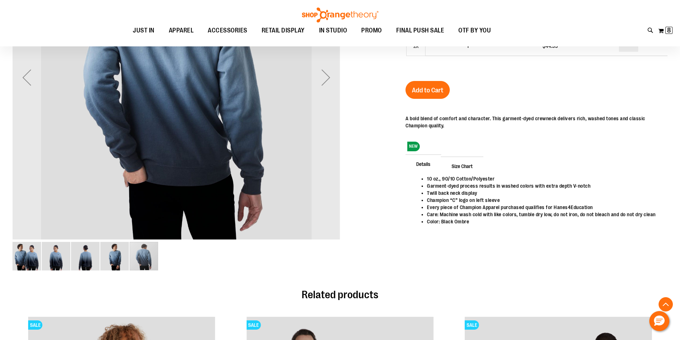
click at [106, 260] on img "image 4 of 5" at bounding box center [114, 256] width 29 height 29
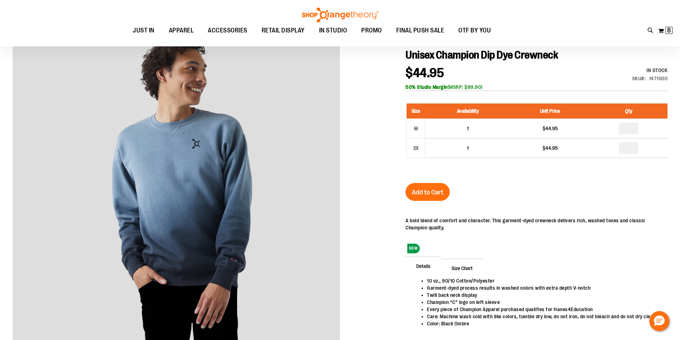
scroll to position [166, 0]
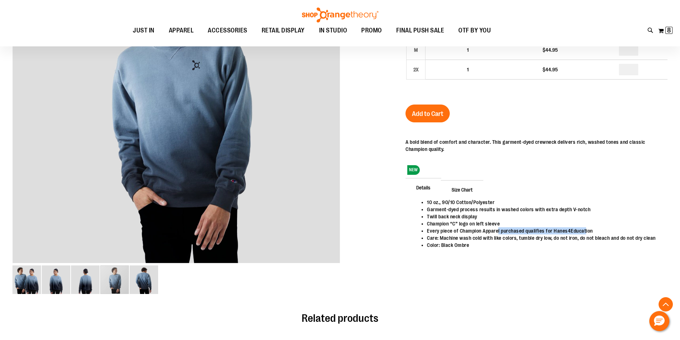
drag, startPoint x: 500, startPoint y: 230, endPoint x: 588, endPoint y: 230, distance: 88.5
click at [588, 230] on li "Every piece of Champion Apparel purchased qualifies for Hanes4Education" at bounding box center [543, 230] width 233 height 7
drag, startPoint x: 455, startPoint y: 238, endPoint x: 463, endPoint y: 238, distance: 8.2
click at [463, 238] on li "Care: Machine wash cold with like colors, tumble dry low, do not iron, do not b…" at bounding box center [543, 238] width 233 height 7
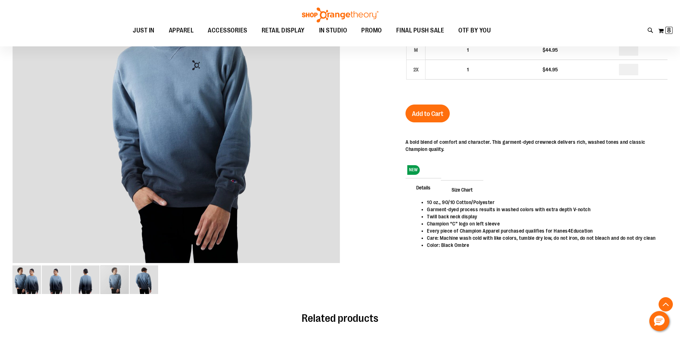
click at [471, 256] on div "10 oz., 90/10 Cotton/Polyester Garment-dyed process results in washed colors wi…" at bounding box center [536, 232] width 262 height 66
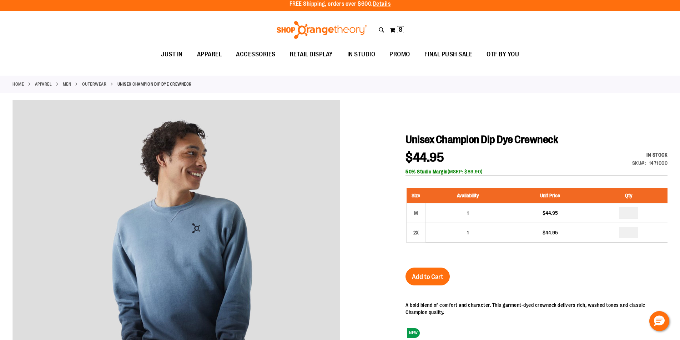
scroll to position [0, 0]
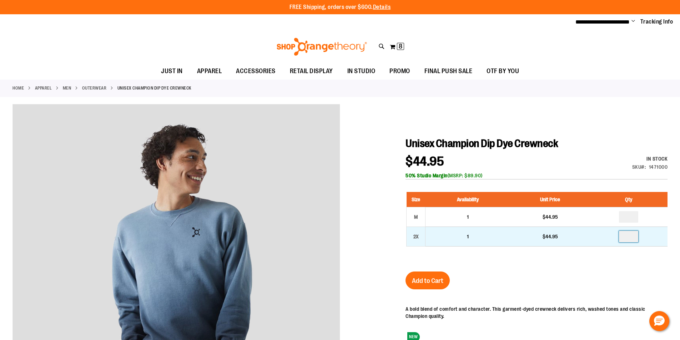
click at [630, 237] on input "number" at bounding box center [628, 236] width 19 height 11
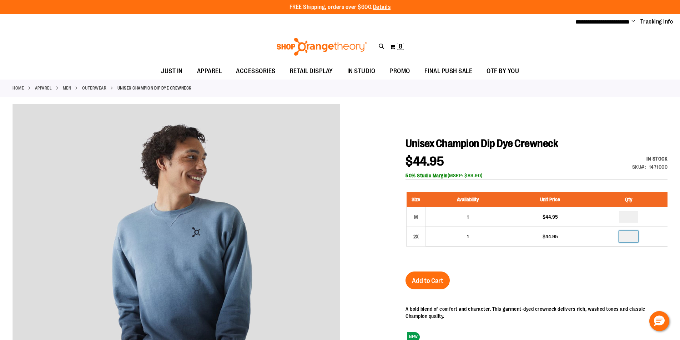
type input "*"
click at [593, 261] on div "Size Availability Unit Price Qty M 1 $44.95 * 2X 1" at bounding box center [536, 225] width 262 height 80
click at [427, 278] on span "Add to Cart" at bounding box center [427, 281] width 31 height 8
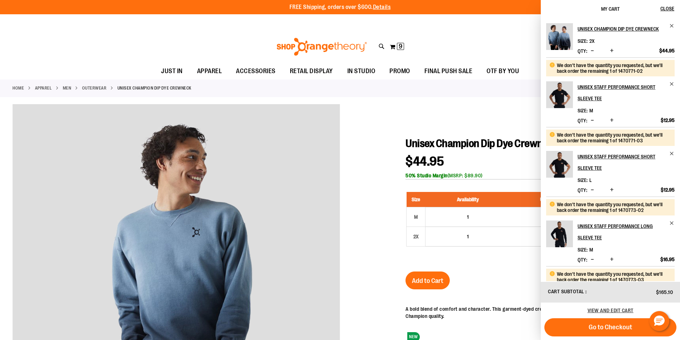
click at [370, 169] on div at bounding box center [339, 287] width 655 height 367
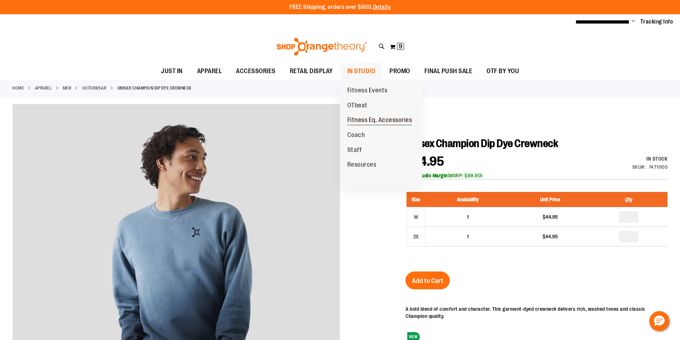
click at [381, 122] on span "Fitness Eq. Accessories" at bounding box center [379, 120] width 65 height 9
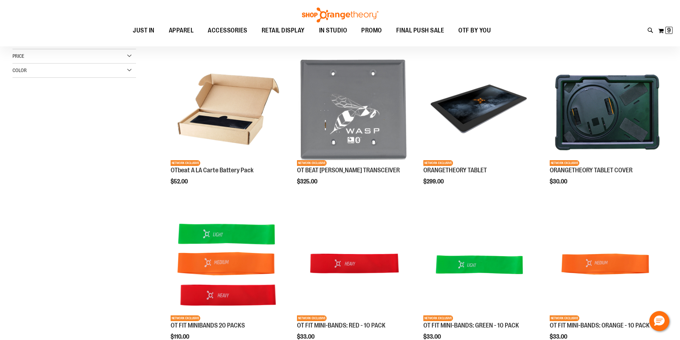
scroll to position [30, 0]
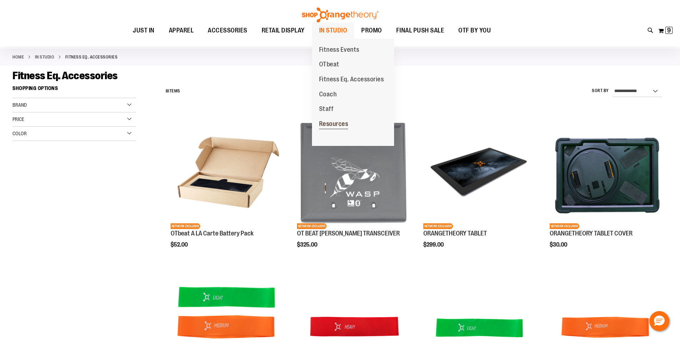
type input "**********"
click at [333, 127] on span "Resources" at bounding box center [333, 124] width 29 height 9
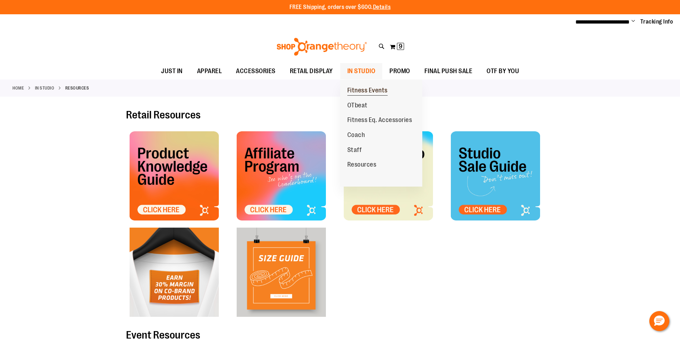
type input "**********"
click at [361, 92] on span "Fitness Events" at bounding box center [367, 91] width 40 height 9
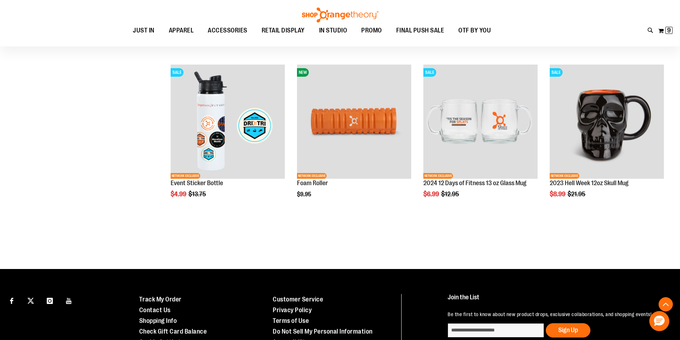
scroll to position [380, 0]
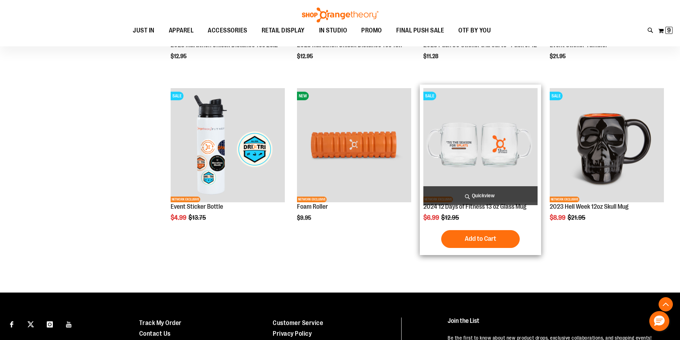
type input "**********"
click at [497, 165] on img "product" at bounding box center [480, 145] width 114 height 114
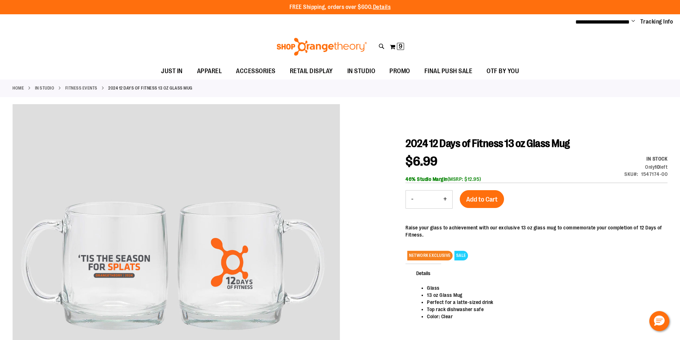
type input "**********"
drag, startPoint x: 415, startPoint y: 145, endPoint x: 452, endPoint y: 144, distance: 36.8
click at [452, 144] on span "2024 12 Days of Fitness 13 oz Glass Mug" at bounding box center [487, 143] width 164 height 12
click at [449, 145] on span "2024 12 Days of Fitness 13 oz Glass Mug" at bounding box center [487, 143] width 164 height 12
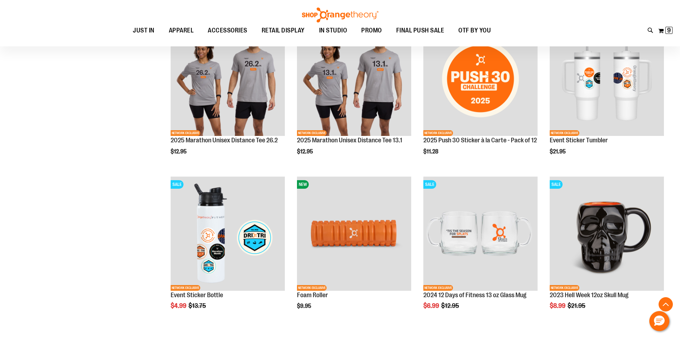
scroll to position [105, 0]
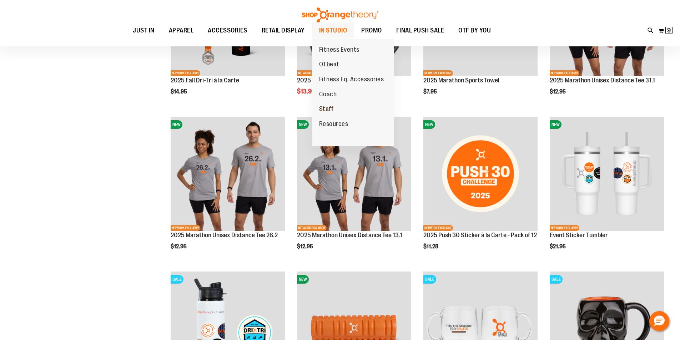
type input "**********"
click at [326, 108] on span "Staff" at bounding box center [326, 109] width 15 height 9
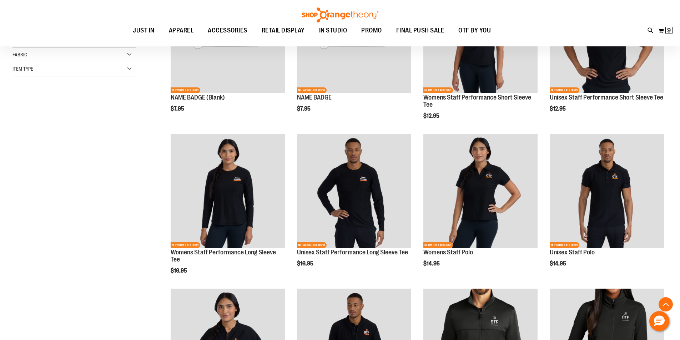
scroll to position [261, 0]
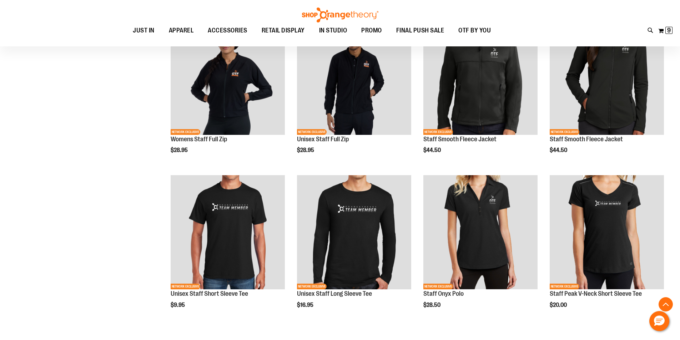
scroll to position [423, 0]
